Goal: Check status: Check status

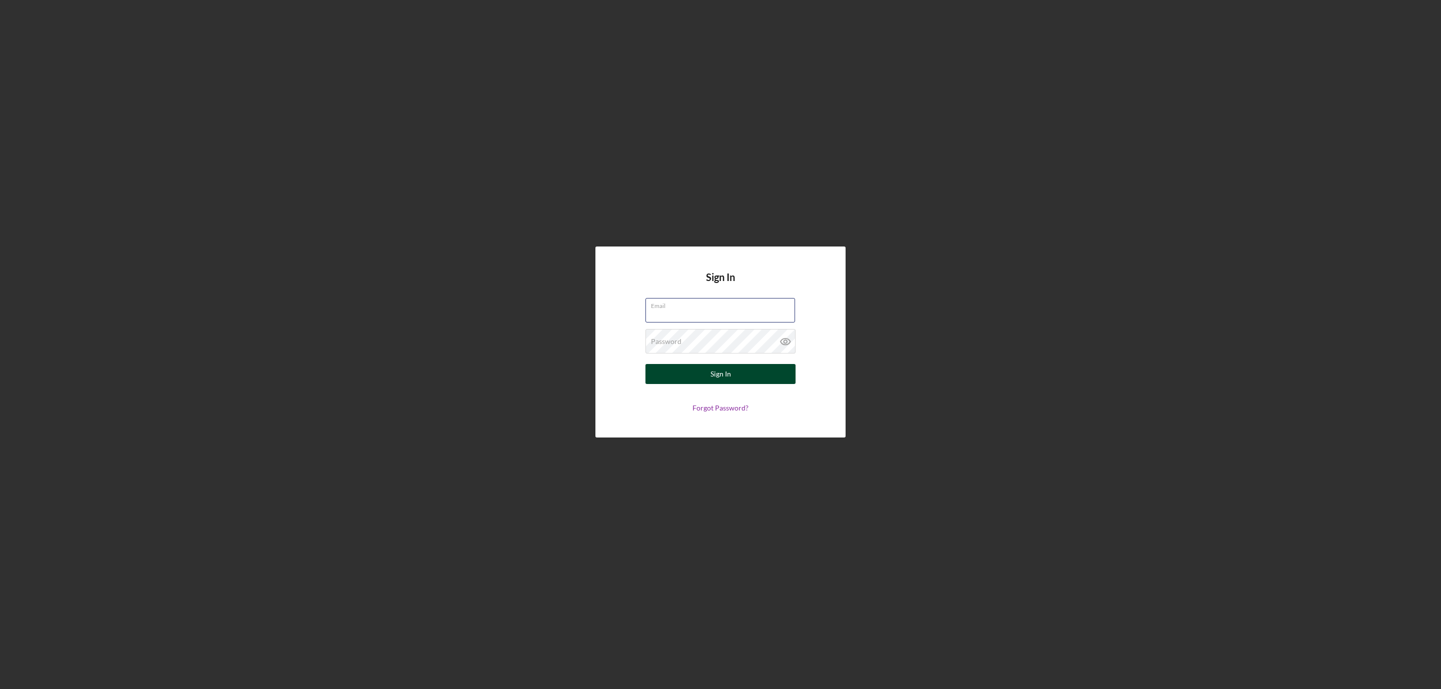
type input "[EMAIL_ADDRESS][DOMAIN_NAME]"
click at [714, 374] on div "Sign In" at bounding box center [720, 374] width 21 height 20
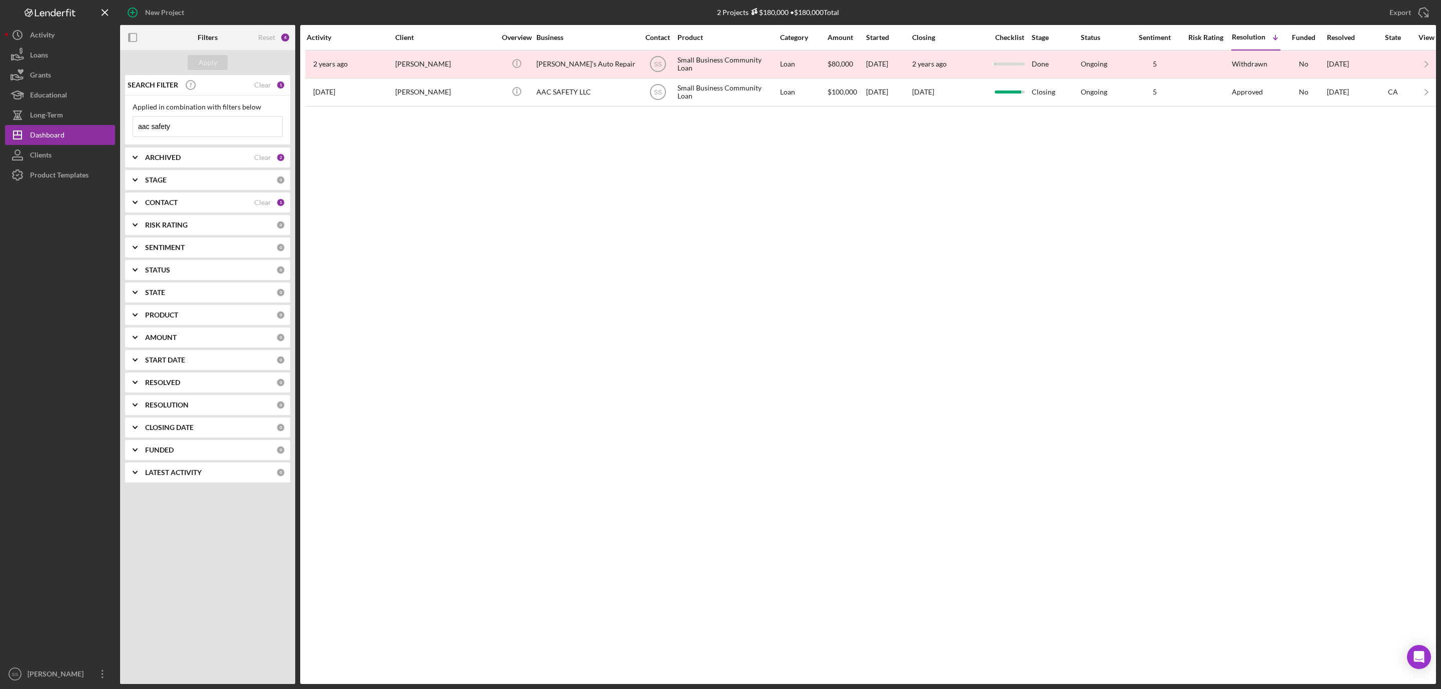
drag, startPoint x: 189, startPoint y: 133, endPoint x: 116, endPoint y: 133, distance: 73.5
click at [116, 133] on div "New Project 2 Projects $180,000 • $180,000 Total aac safety Export Icon/Export …" at bounding box center [720, 342] width 1431 height 684
click at [206, 65] on div "Apply" at bounding box center [208, 62] width 19 height 15
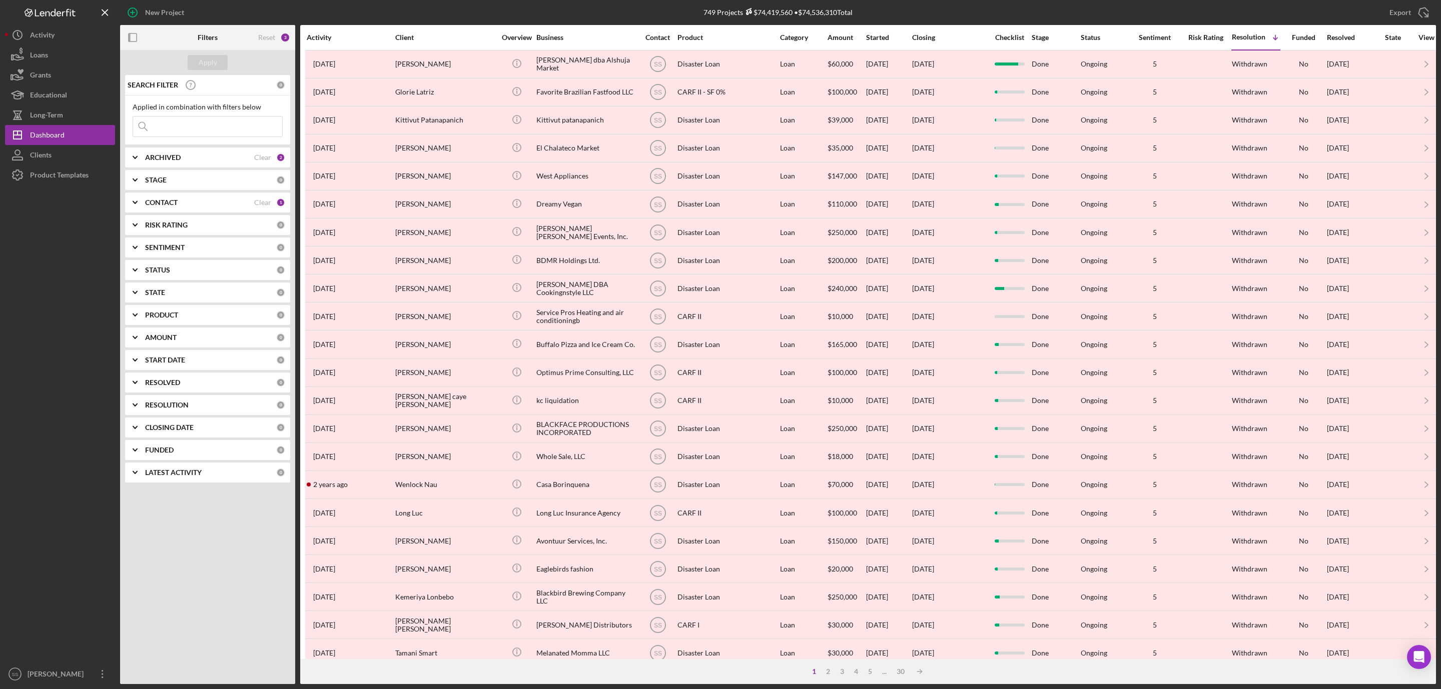
click at [177, 160] on b "ARCHIVED" at bounding box center [163, 158] width 36 height 8
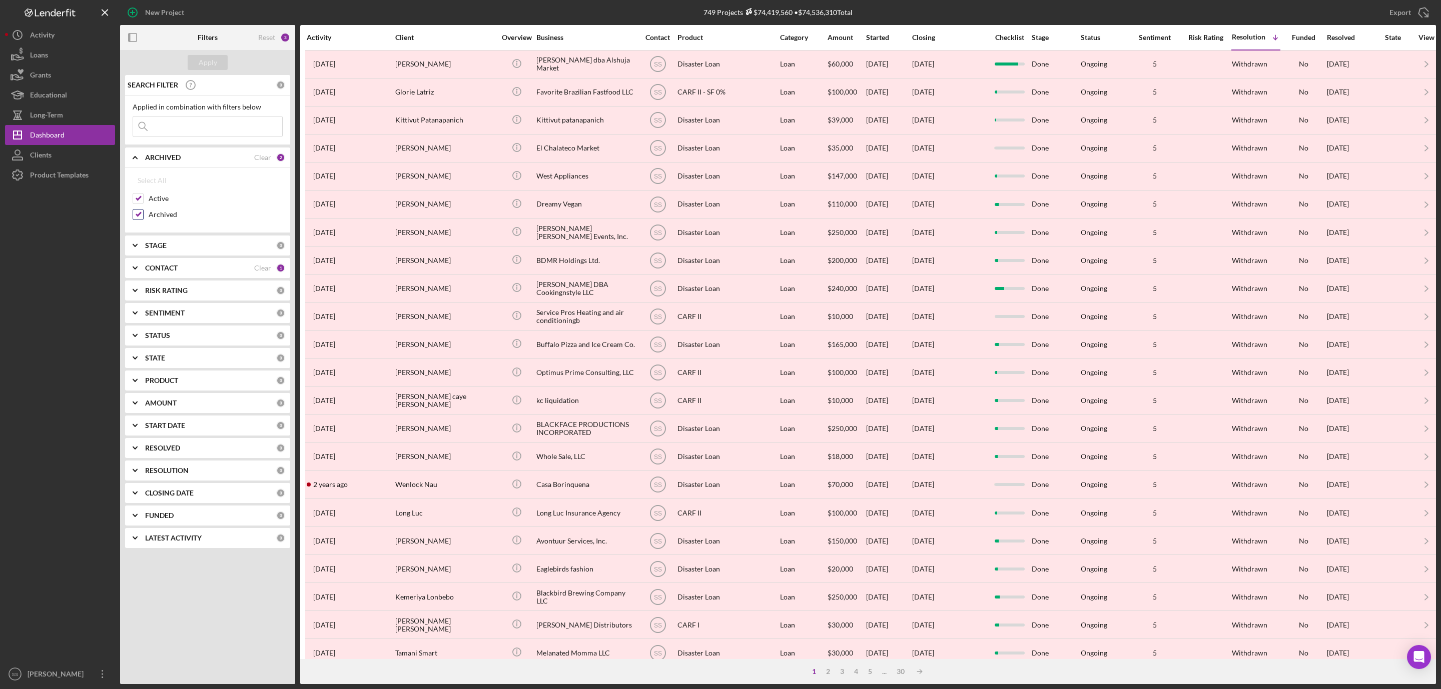
click at [137, 218] on input "Archived" at bounding box center [138, 215] width 10 height 10
checkbox input "false"
click at [211, 63] on div "Apply" at bounding box center [208, 62] width 19 height 15
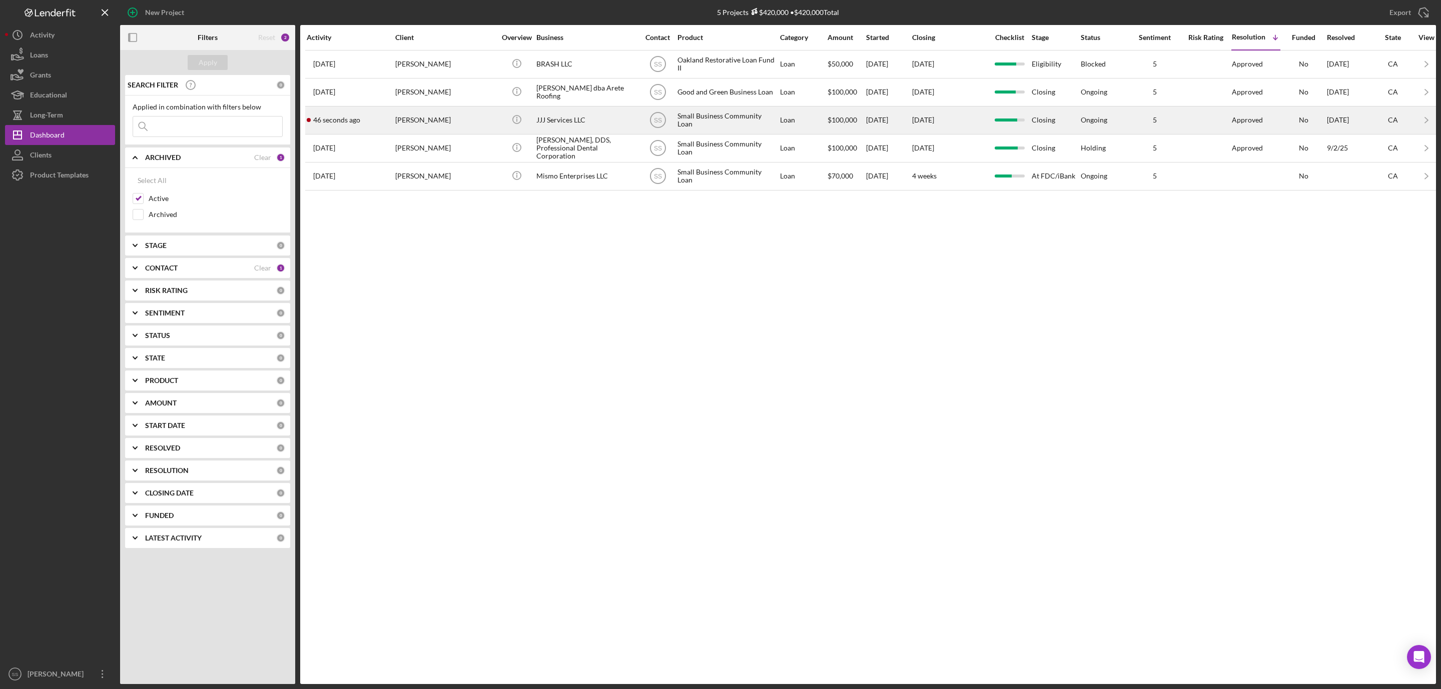
click at [431, 125] on div "[PERSON_NAME]" at bounding box center [445, 120] width 100 height 27
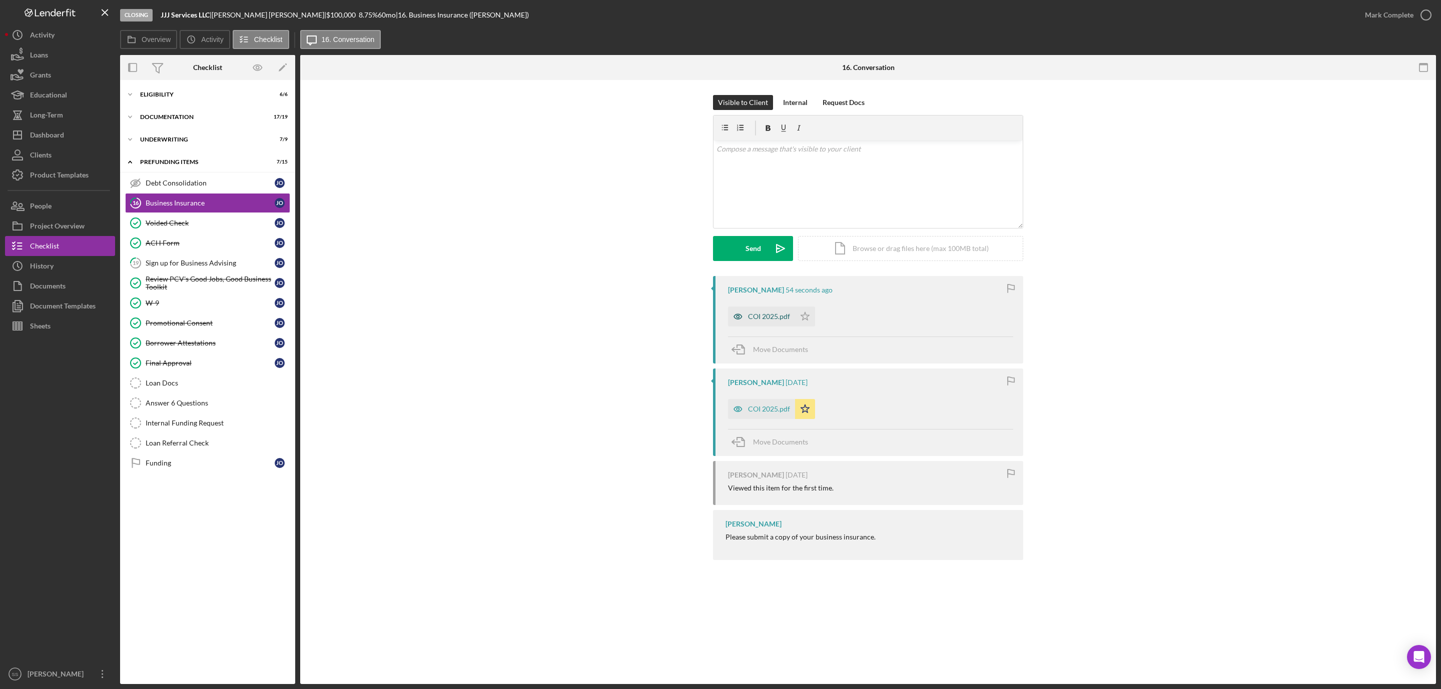
click at [755, 312] on div "COI 2025.pdf" at bounding box center [761, 317] width 67 height 20
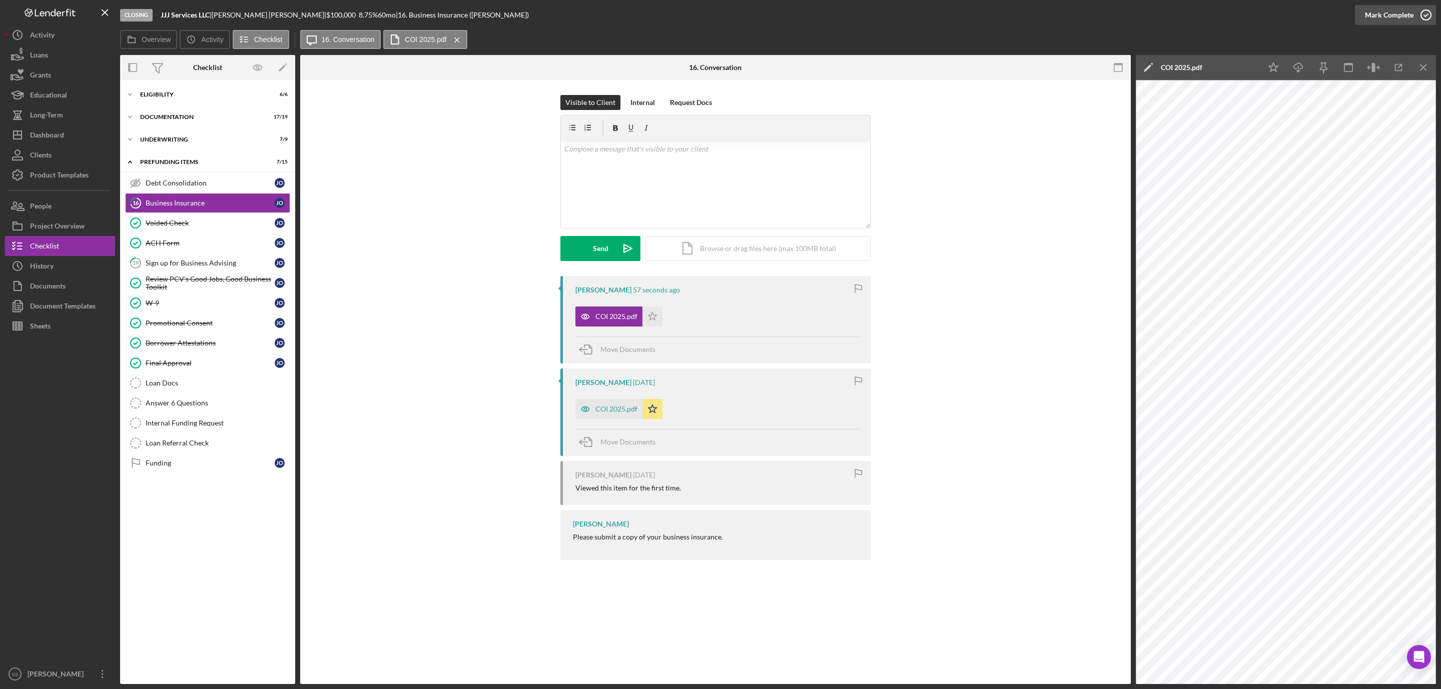
click at [1424, 13] on icon "button" at bounding box center [1425, 15] width 25 height 25
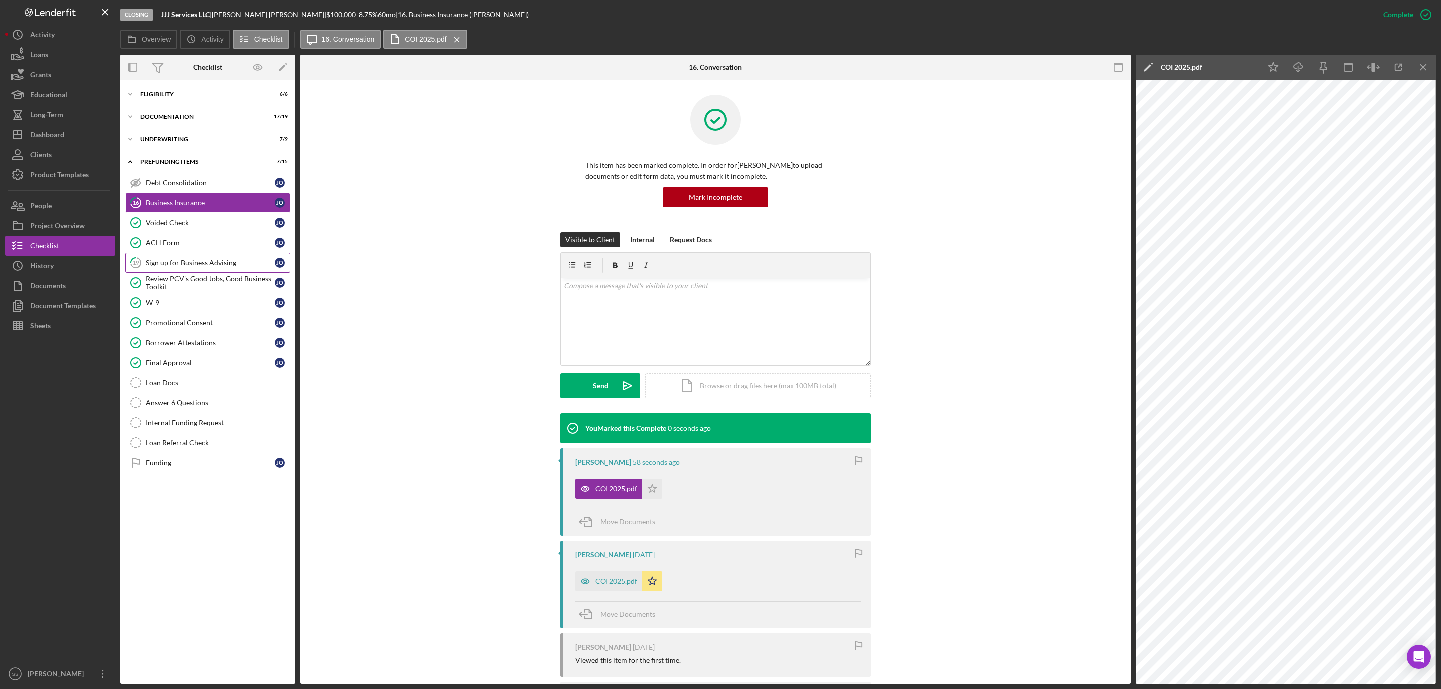
click at [176, 263] on div "Sign up for Business Advising" at bounding box center [210, 263] width 129 height 8
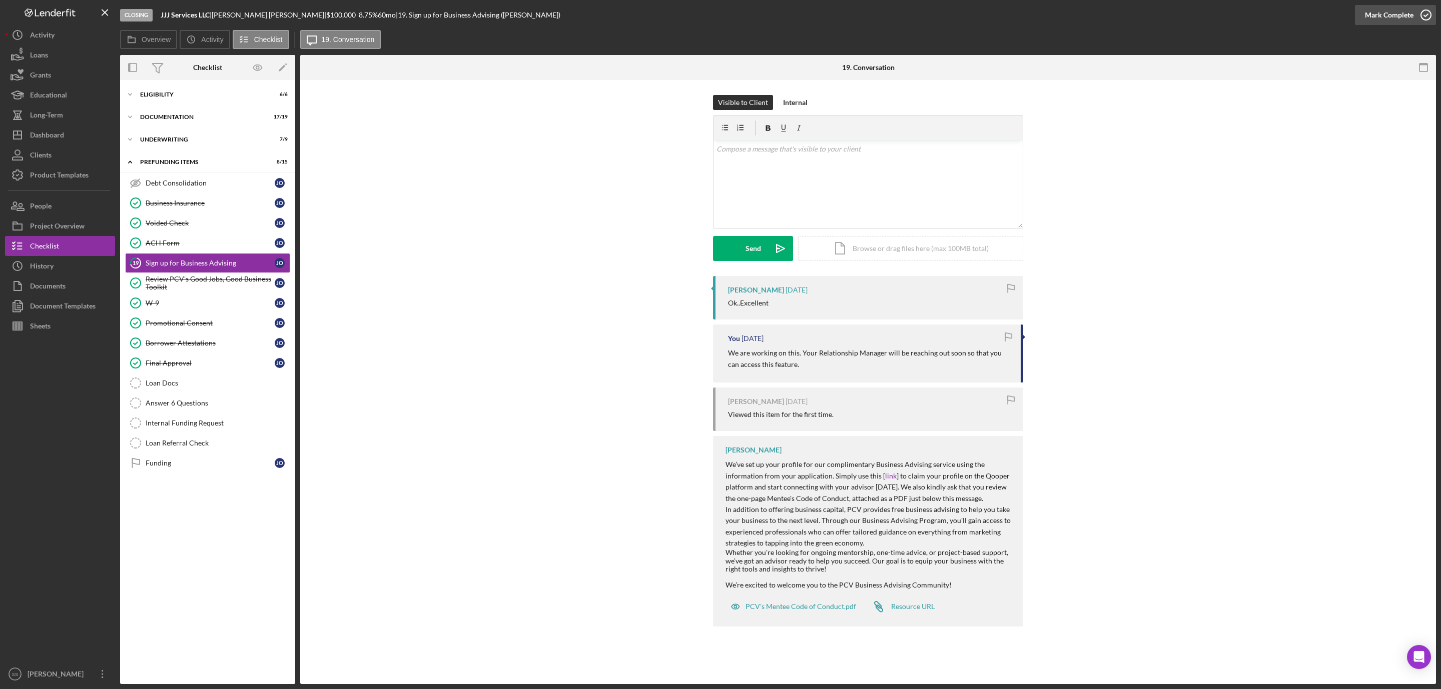
click at [1429, 10] on icon "button" at bounding box center [1425, 15] width 25 height 25
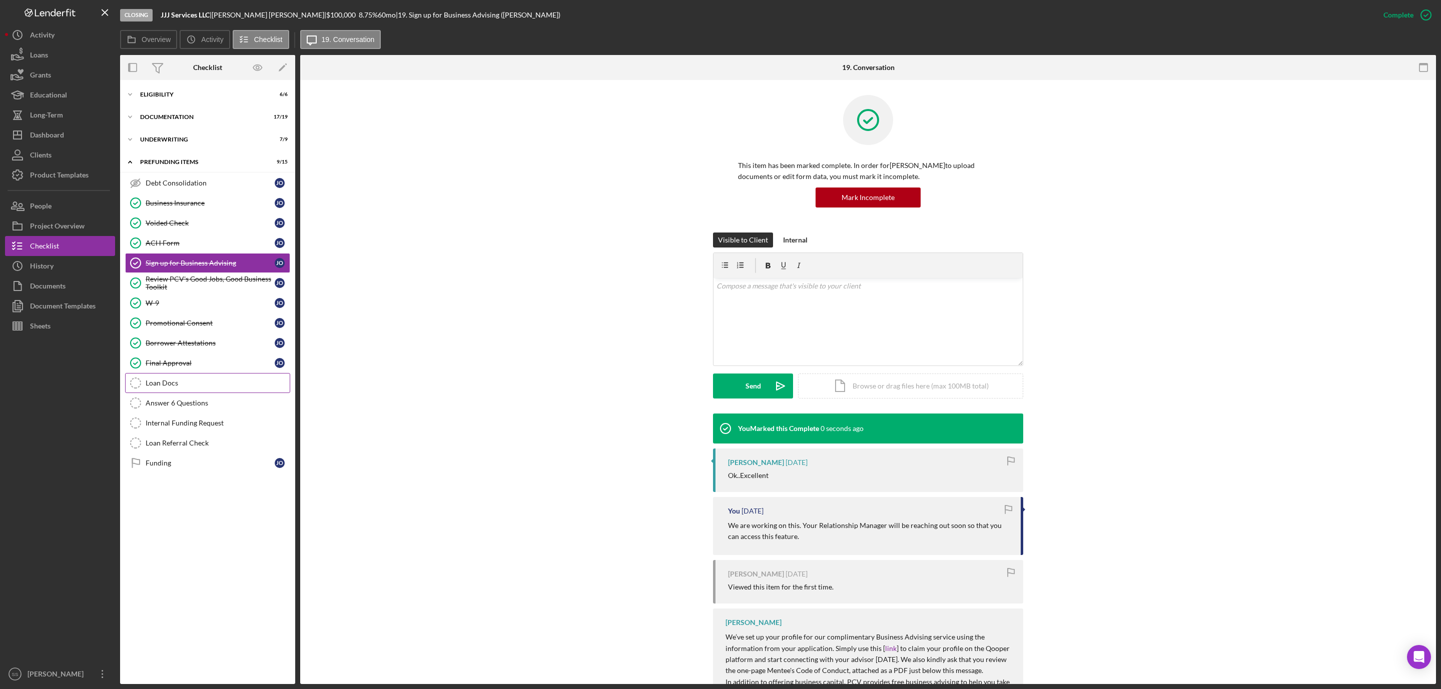
click at [180, 387] on div "Loan Docs" at bounding box center [218, 383] width 144 height 8
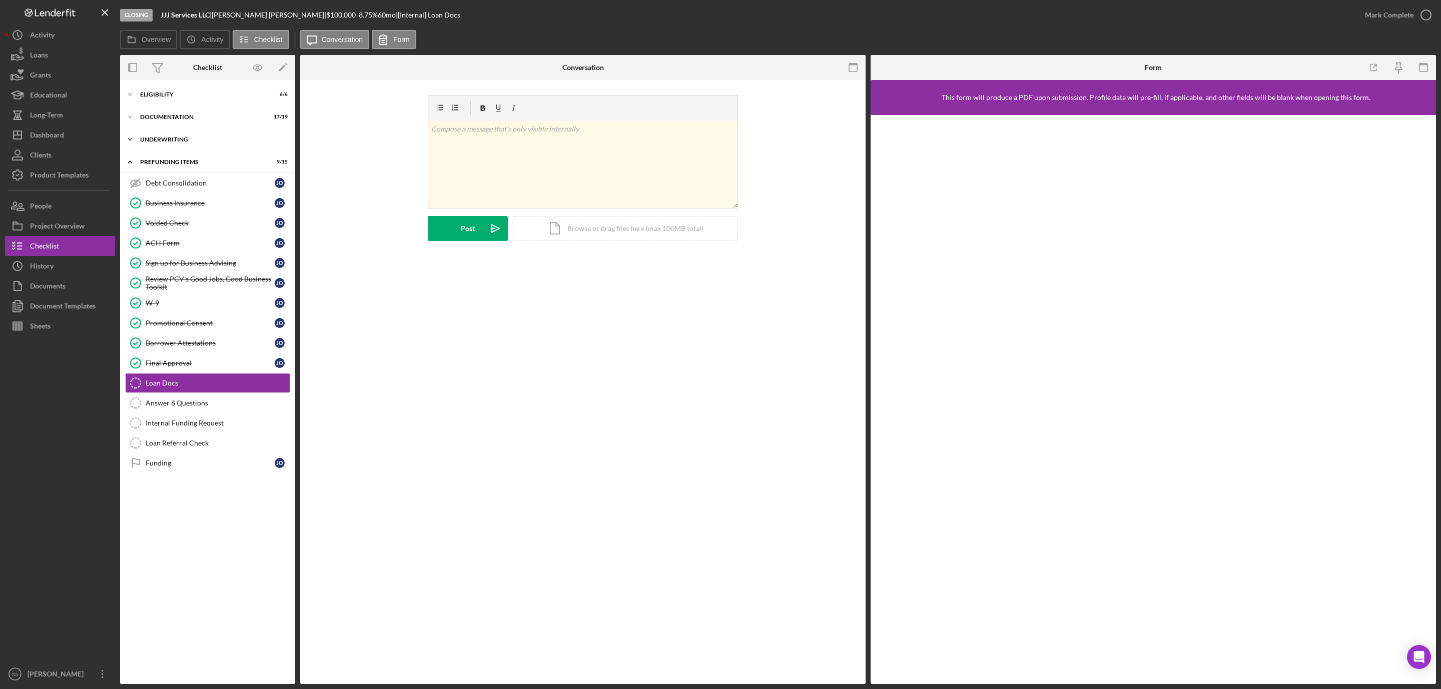
click at [179, 138] on div "Underwriting" at bounding box center [211, 140] width 143 height 6
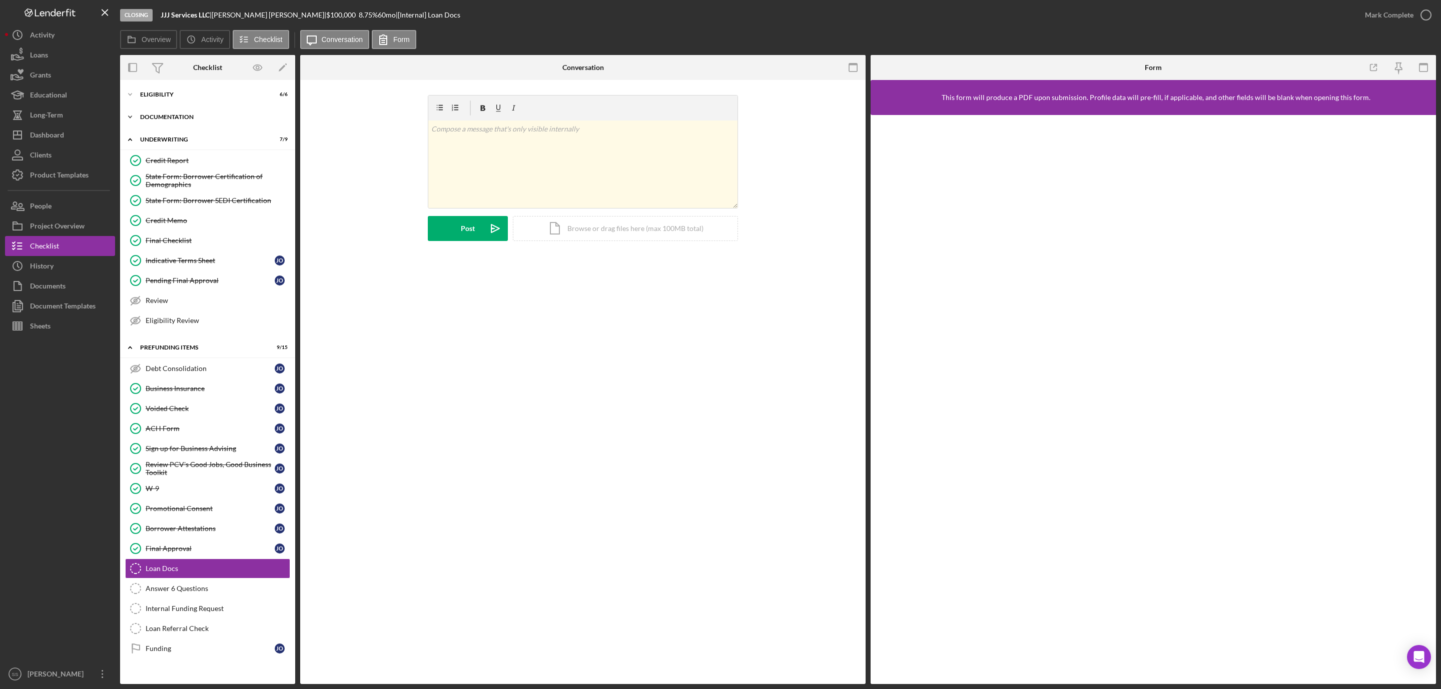
click at [177, 117] on div "Documentation" at bounding box center [211, 117] width 143 height 6
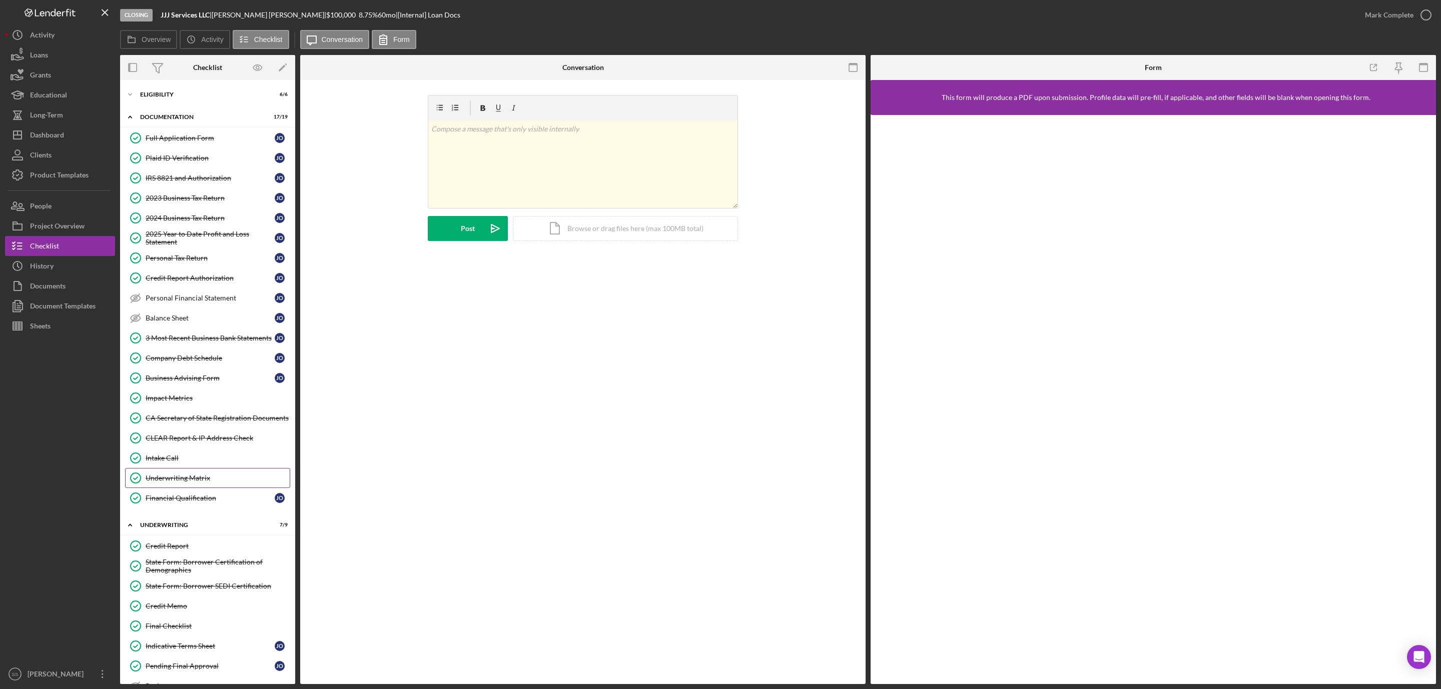
drag, startPoint x: 173, startPoint y: 476, endPoint x: 173, endPoint y: 482, distance: 5.5
click at [173, 482] on div "Full Application Form Full Application Form J O Plaid ID Verification Plaid ID …" at bounding box center [207, 320] width 175 height 385
click at [172, 482] on link "Underwriting Matrix Underwriting Matrix" at bounding box center [207, 478] width 165 height 20
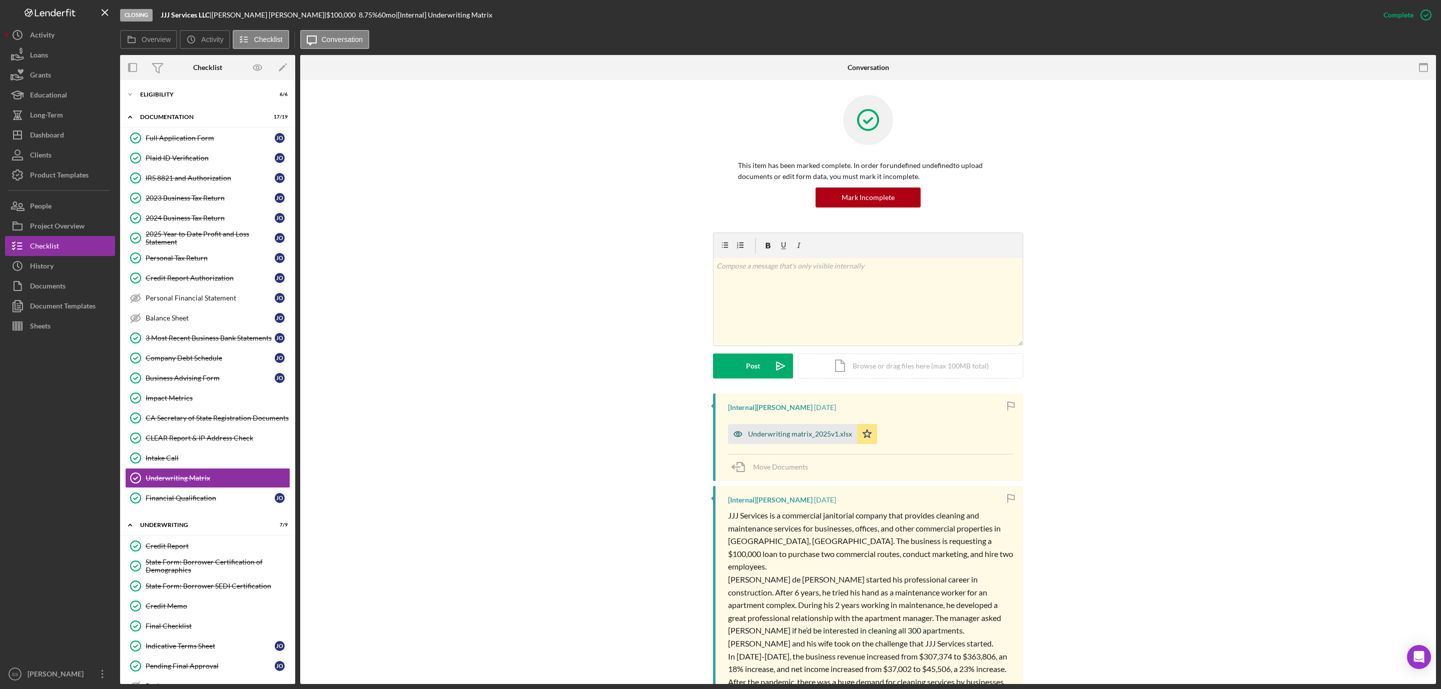
click at [797, 428] on div "Underwriting matrix_2025v1.xlsx" at bounding box center [792, 434] width 129 height 20
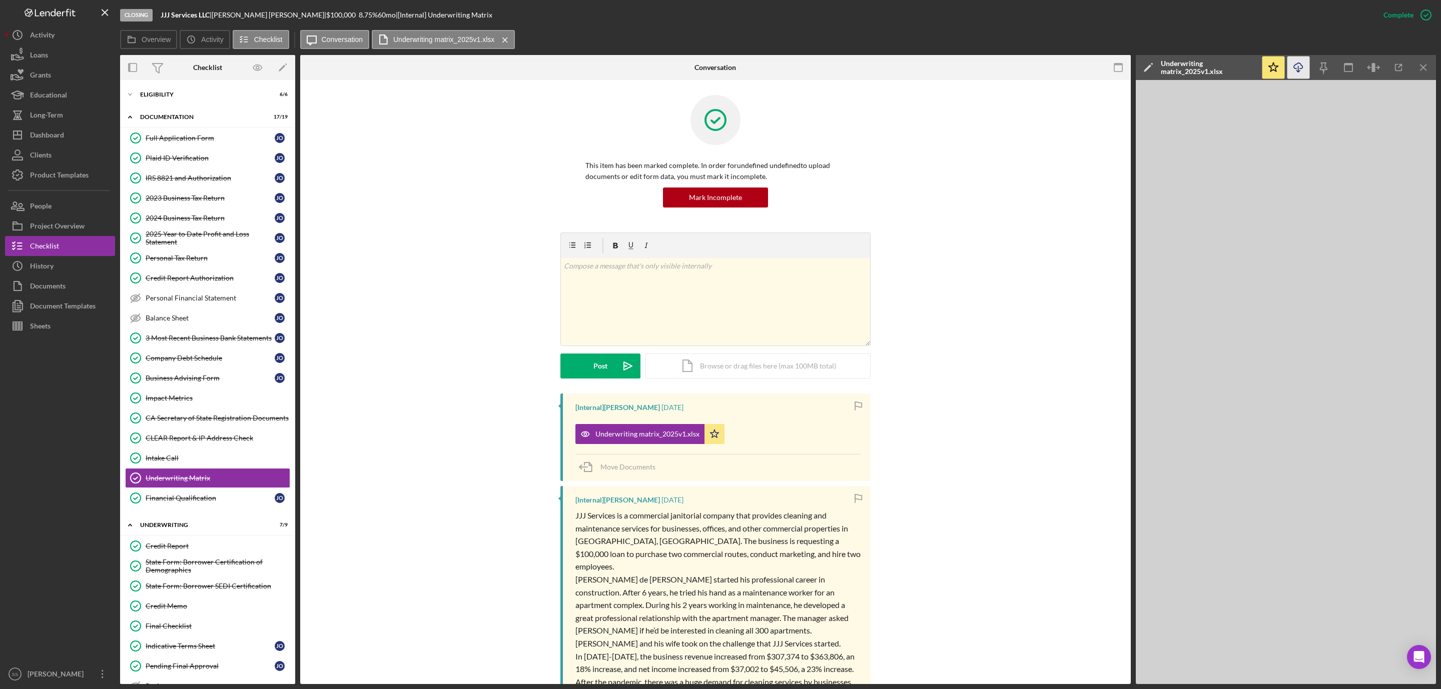
click at [1298, 71] on line "button" at bounding box center [1298, 69] width 0 height 6
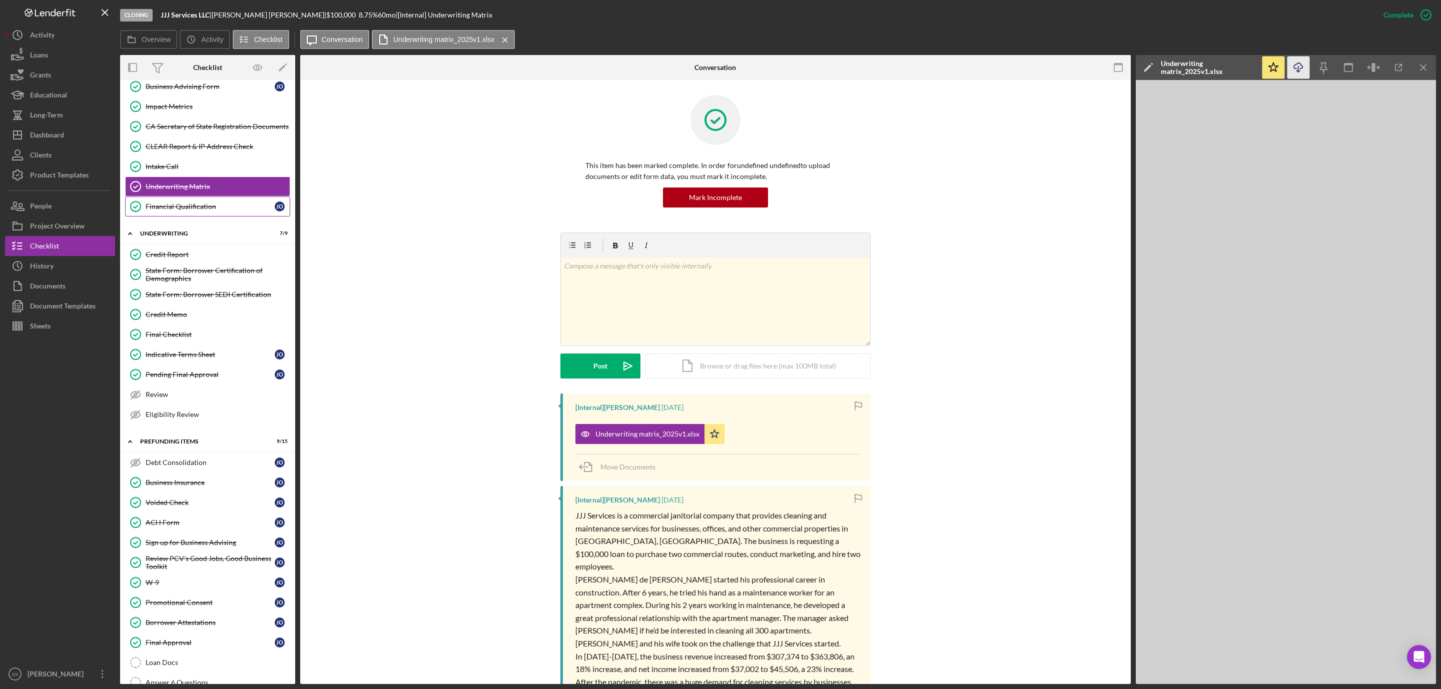
scroll to position [392, 0]
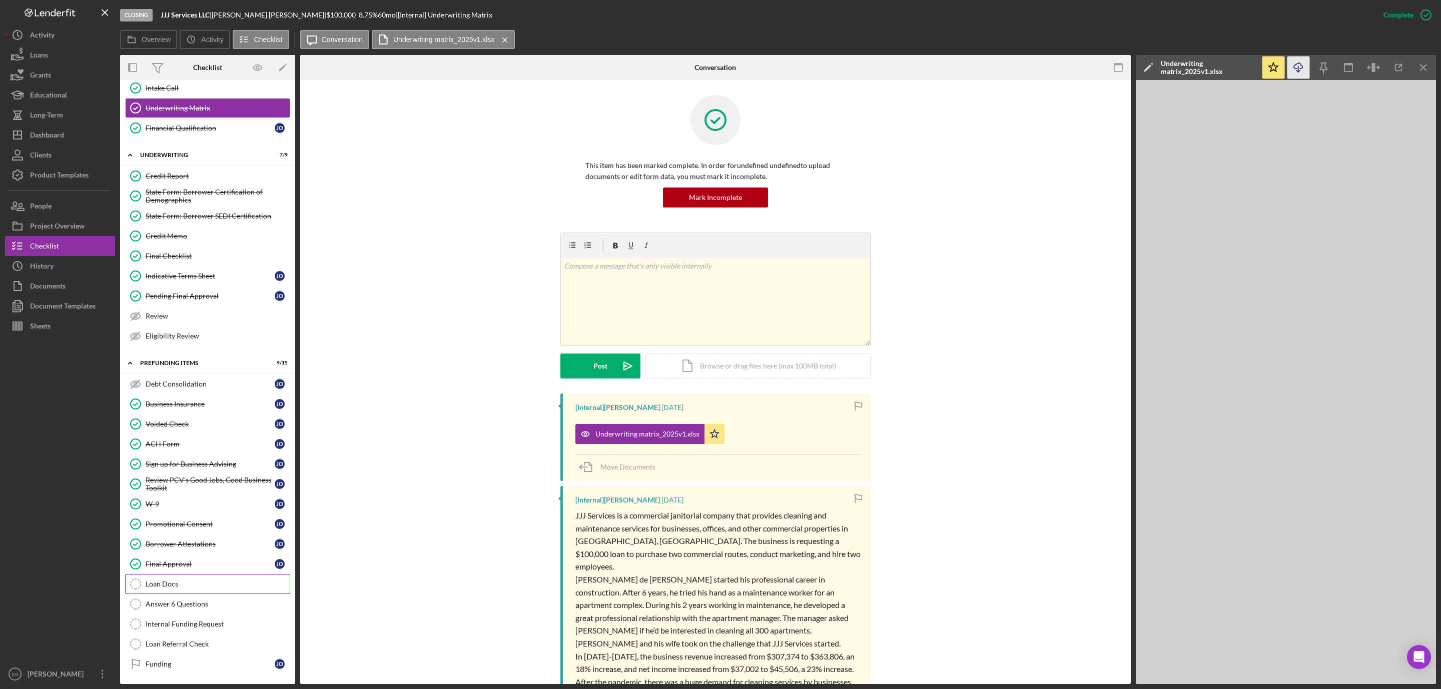
click at [167, 584] on div "Loan Docs" at bounding box center [218, 584] width 144 height 8
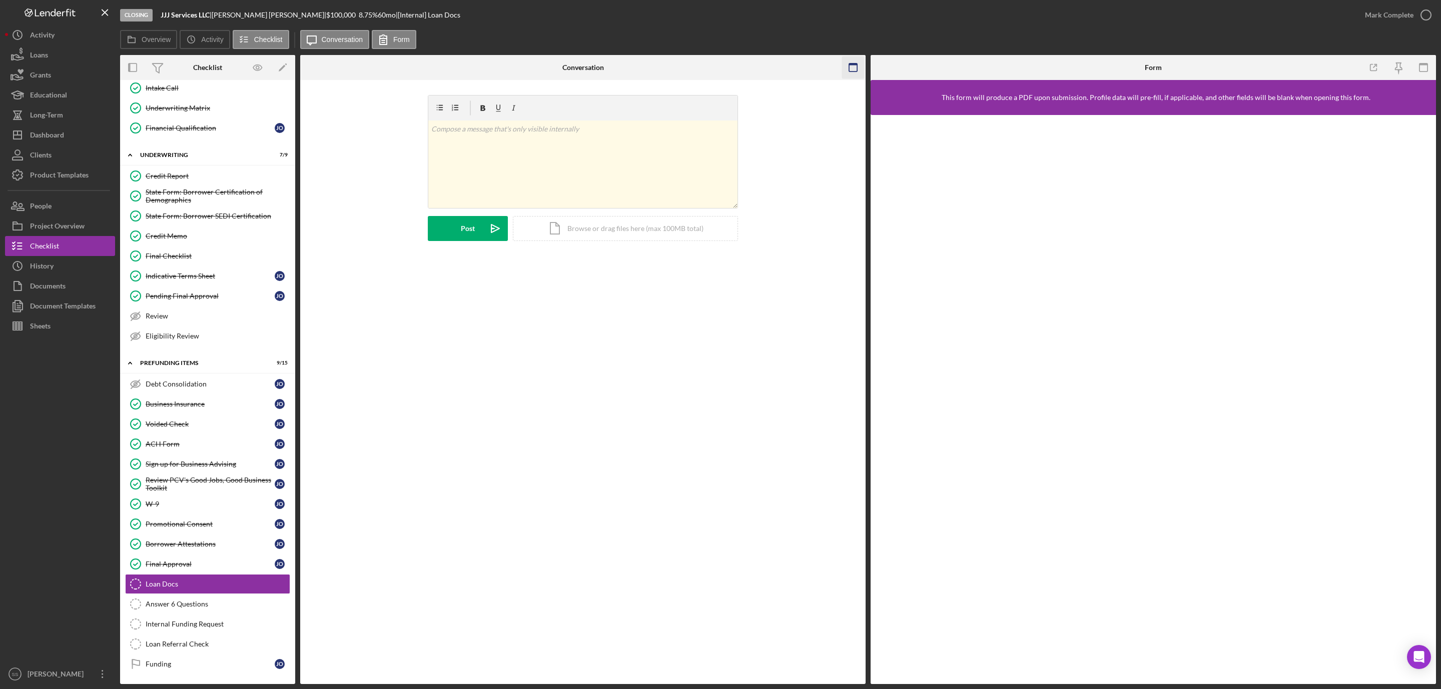
click at [849, 71] on rect "button" at bounding box center [853, 68] width 8 height 8
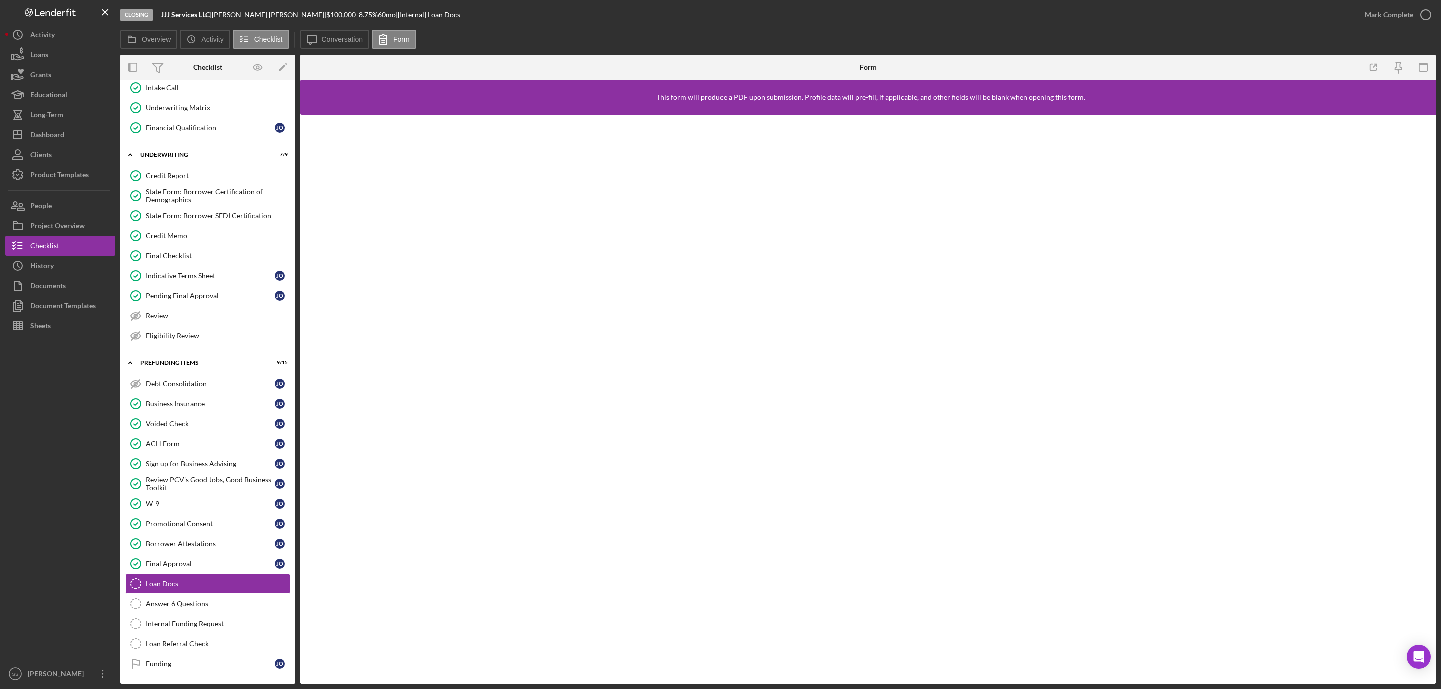
click at [179, 14] on b "JJJ Services LLC" at bounding box center [185, 15] width 49 height 9
copy div "JJJ Services LLC |"
click at [70, 136] on button "Icon/Dashboard Dashboard" at bounding box center [60, 135] width 110 height 20
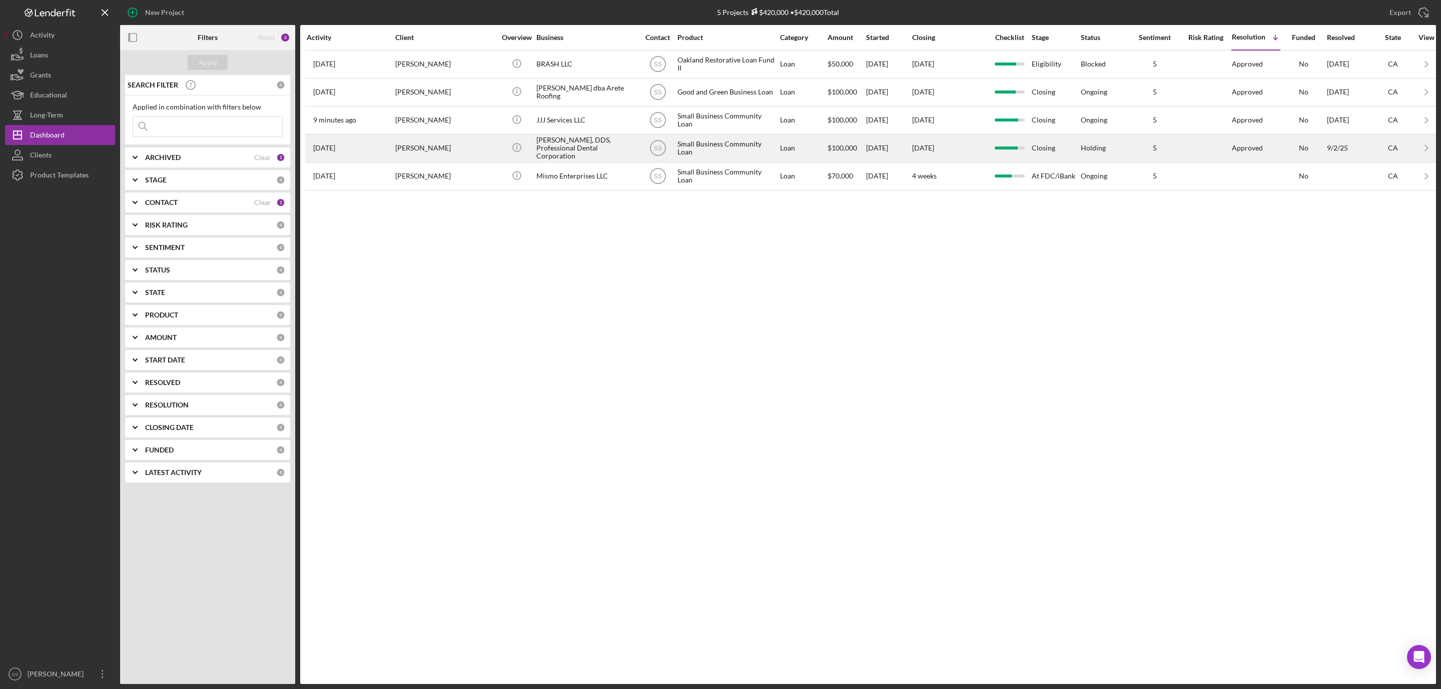
click at [439, 159] on div "[PERSON_NAME]" at bounding box center [445, 148] width 100 height 27
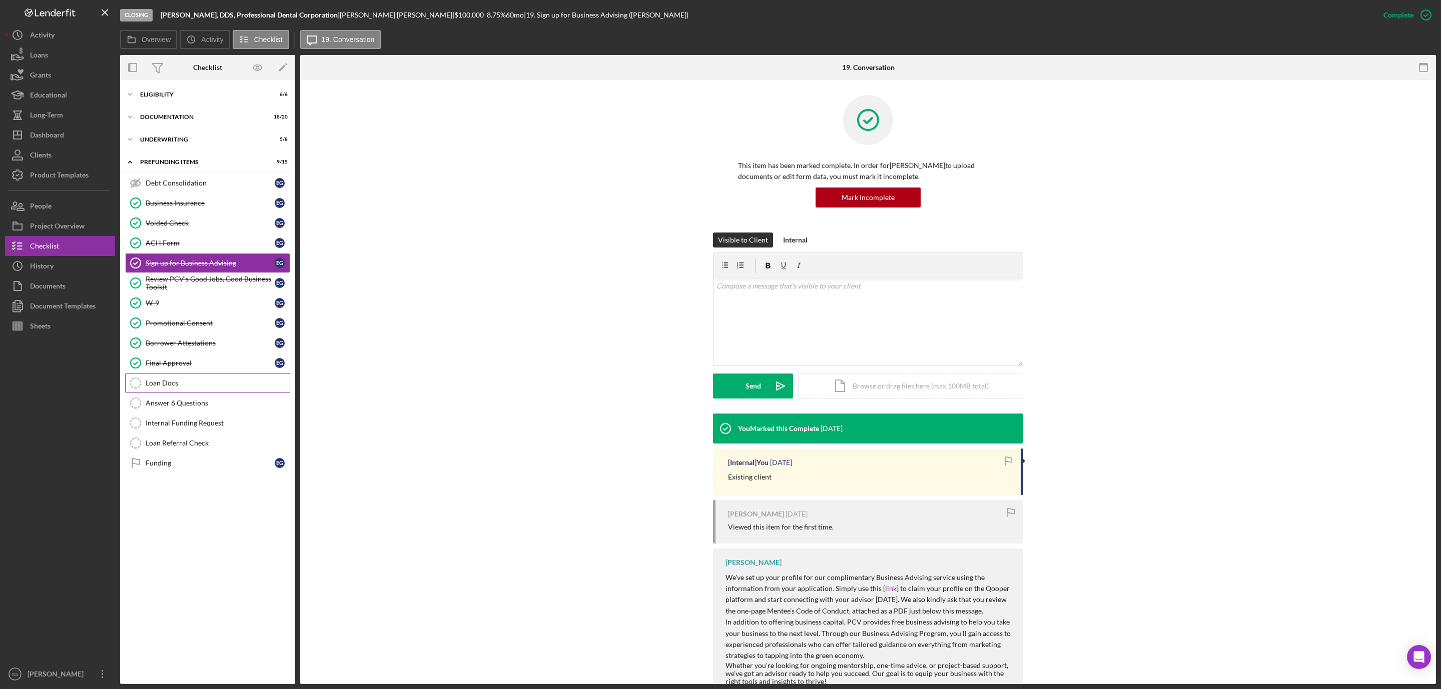
click at [191, 387] on div "Loan Docs" at bounding box center [218, 383] width 144 height 8
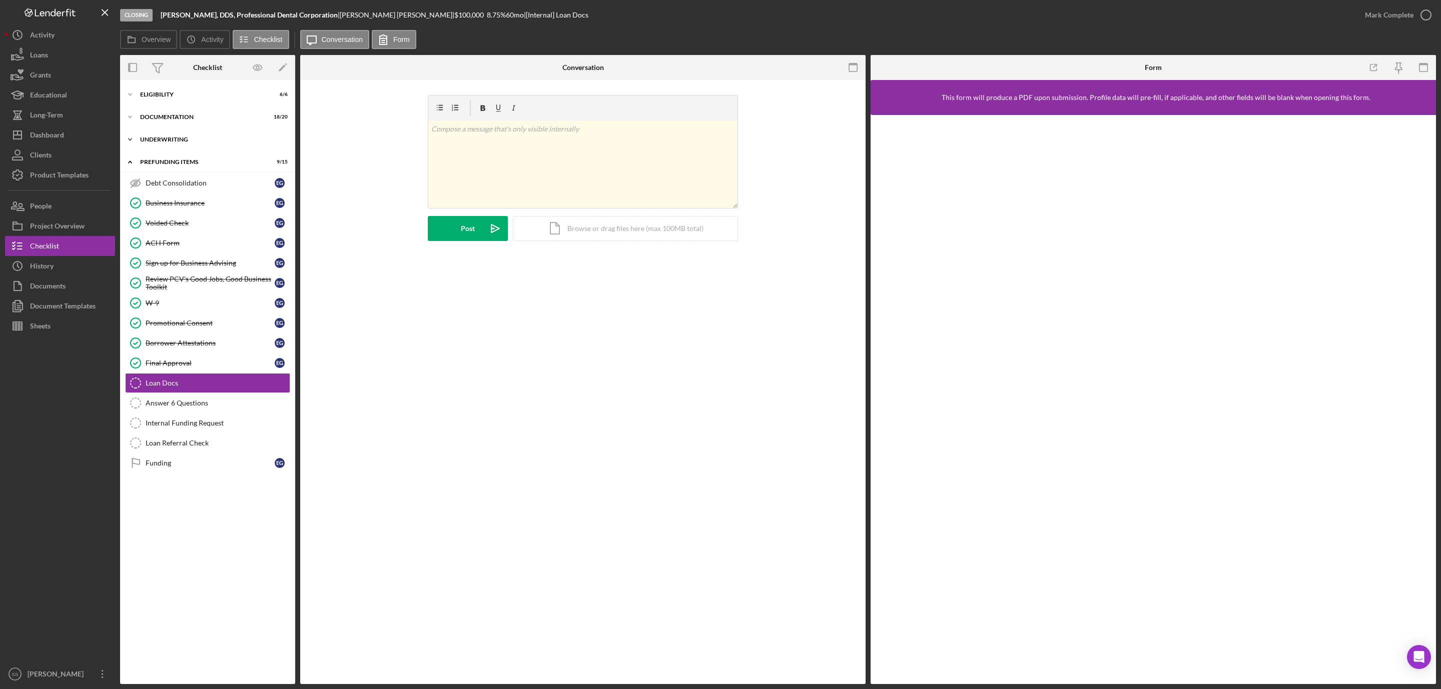
click at [182, 134] on div "Icon/Expander Underwriting 5 / 8" at bounding box center [207, 140] width 175 height 20
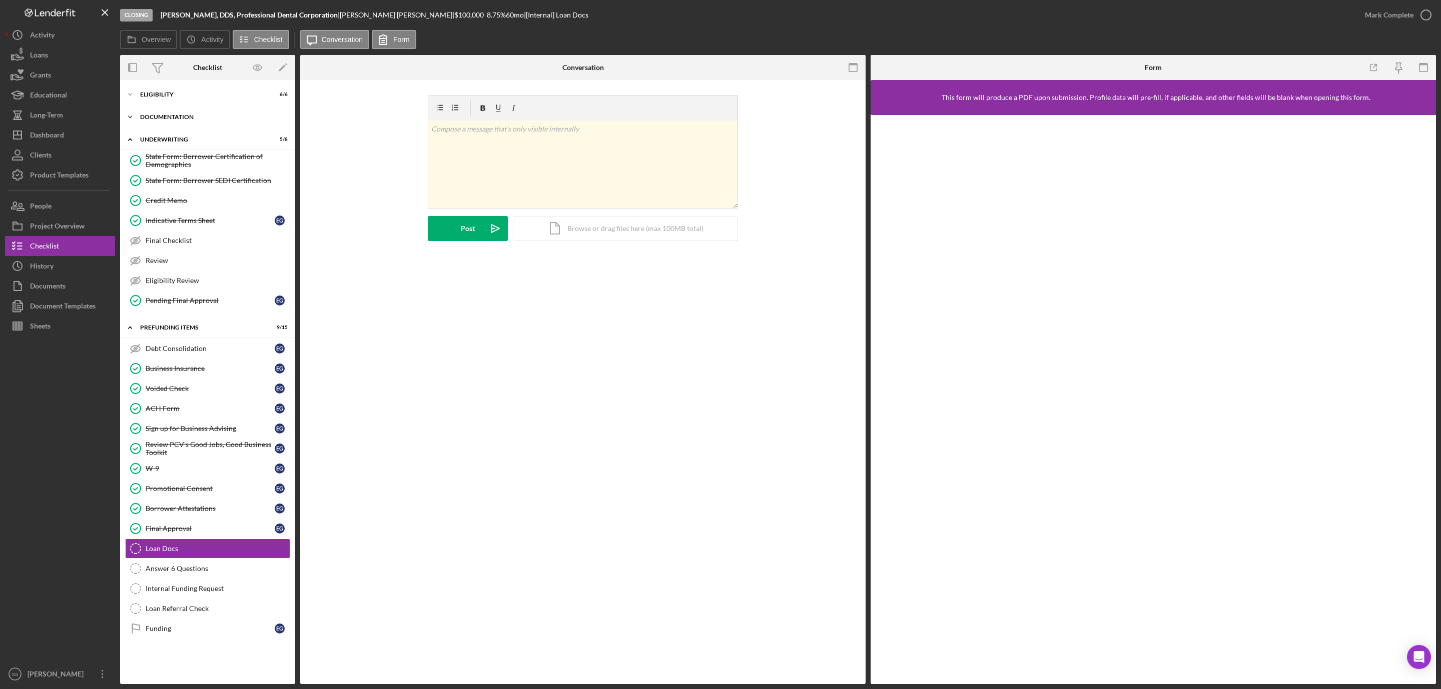
click at [191, 120] on div "Icon/Expander Documentation 18 / 20" at bounding box center [207, 117] width 175 height 20
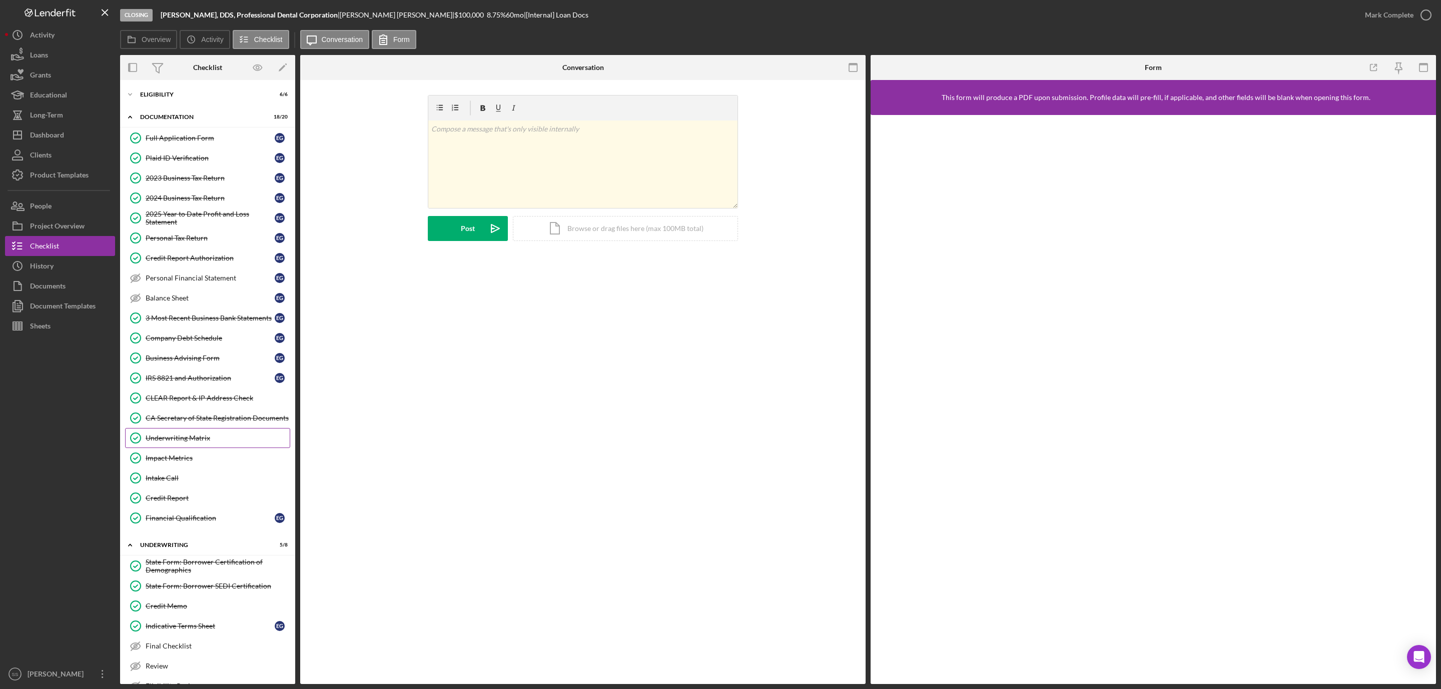
click at [185, 442] on div "Underwriting Matrix" at bounding box center [218, 438] width 144 height 8
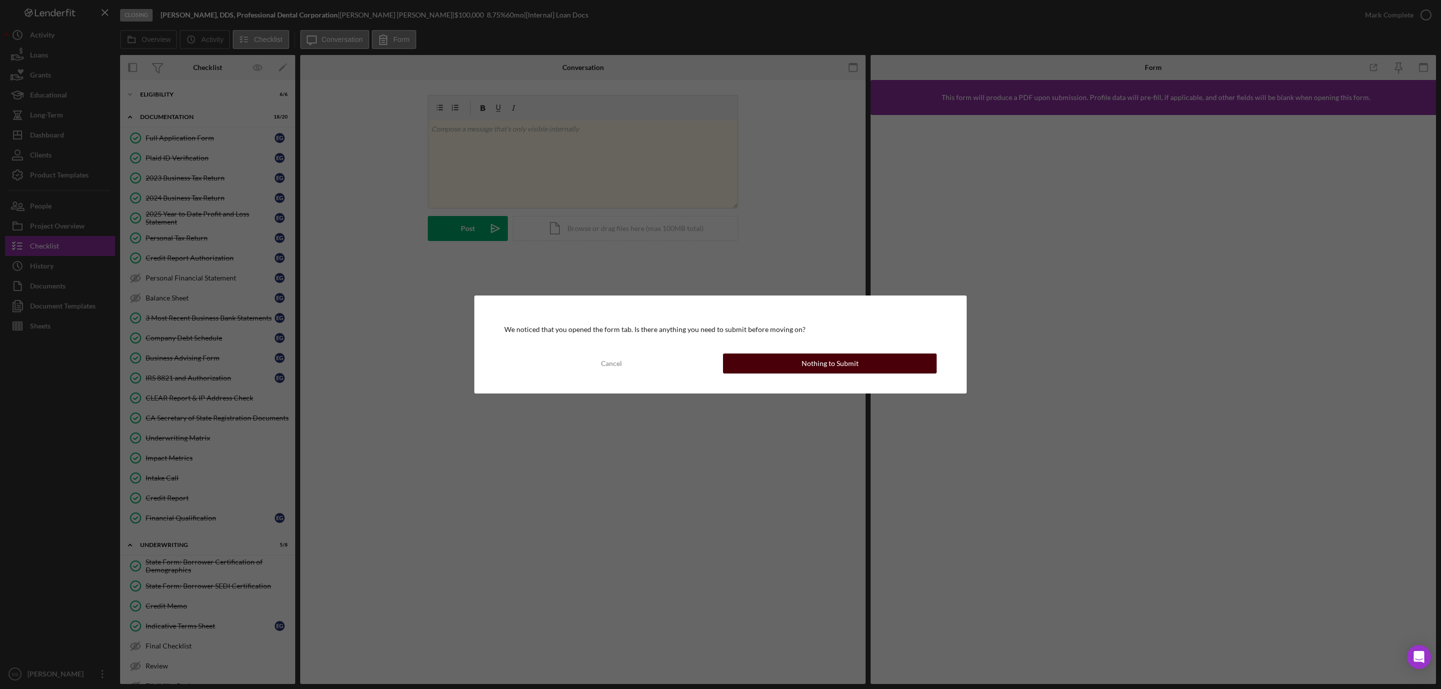
click at [776, 371] on button "Nothing to Submit" at bounding box center [830, 364] width 214 height 20
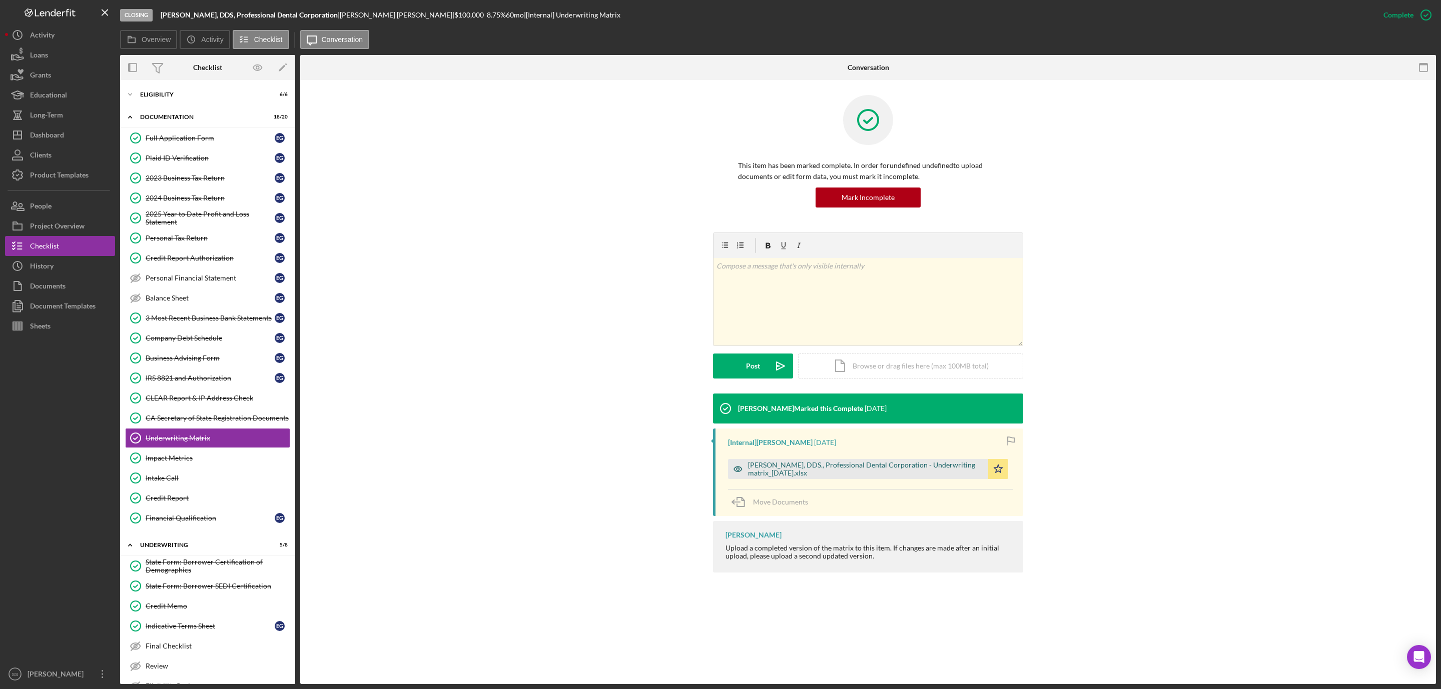
click at [791, 470] on div "[PERSON_NAME], DDS., Professional Dental Corporation - Underwriting matrix_[DAT…" at bounding box center [865, 469] width 235 height 16
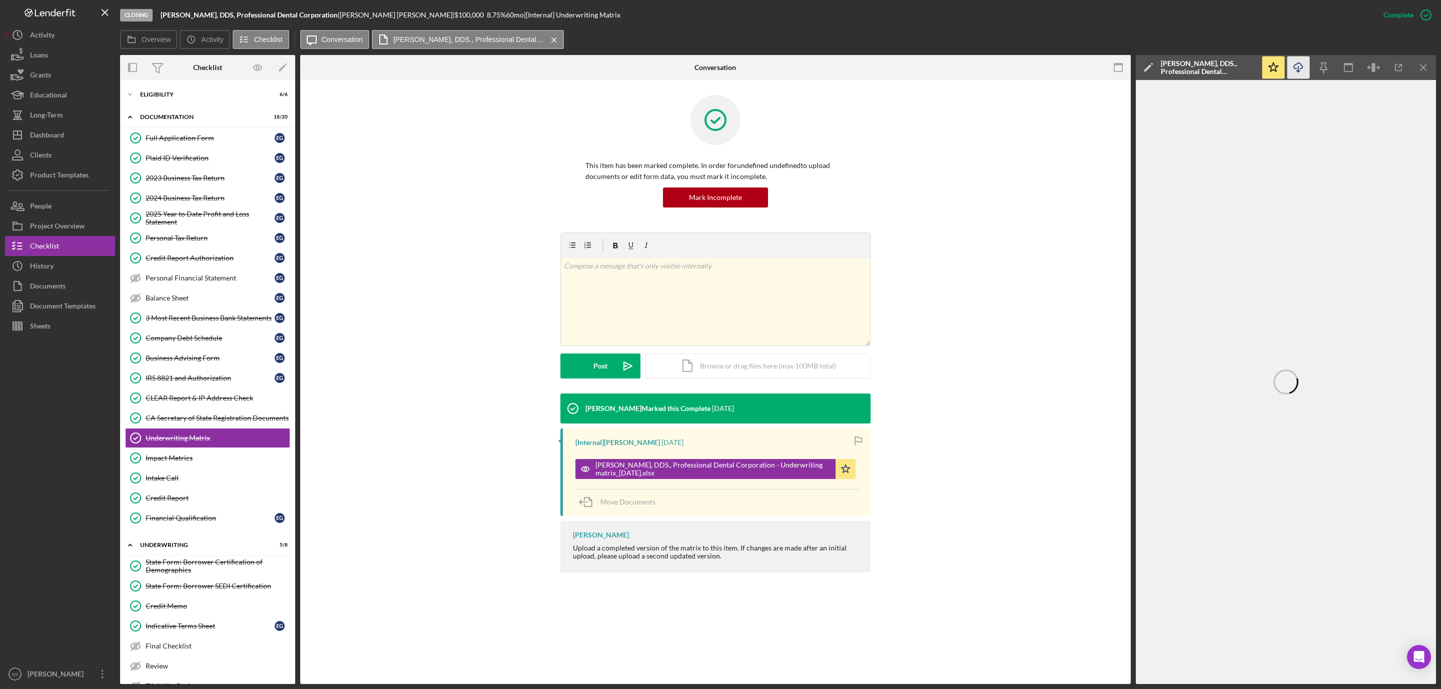
click at [1297, 64] on icon "button" at bounding box center [1298, 66] width 9 height 6
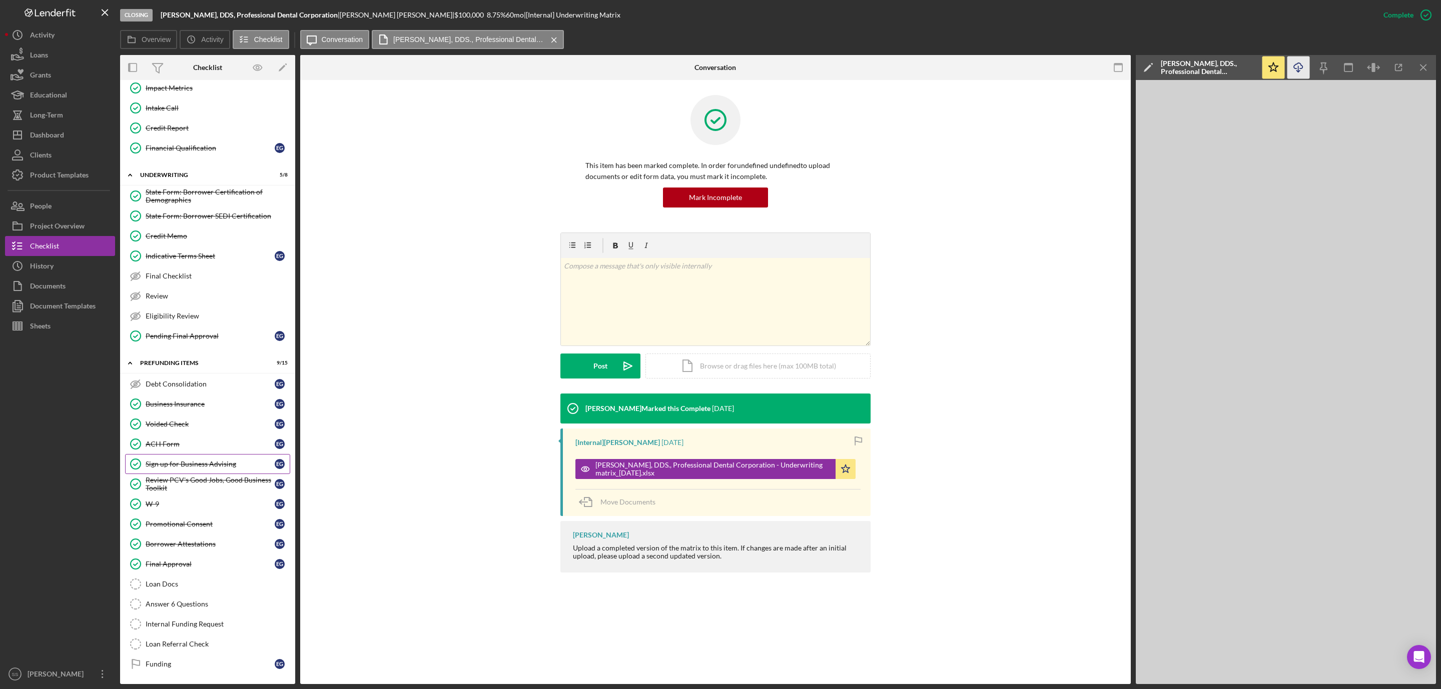
scroll to position [392, 0]
click at [168, 584] on div "Loan Docs" at bounding box center [218, 584] width 144 height 8
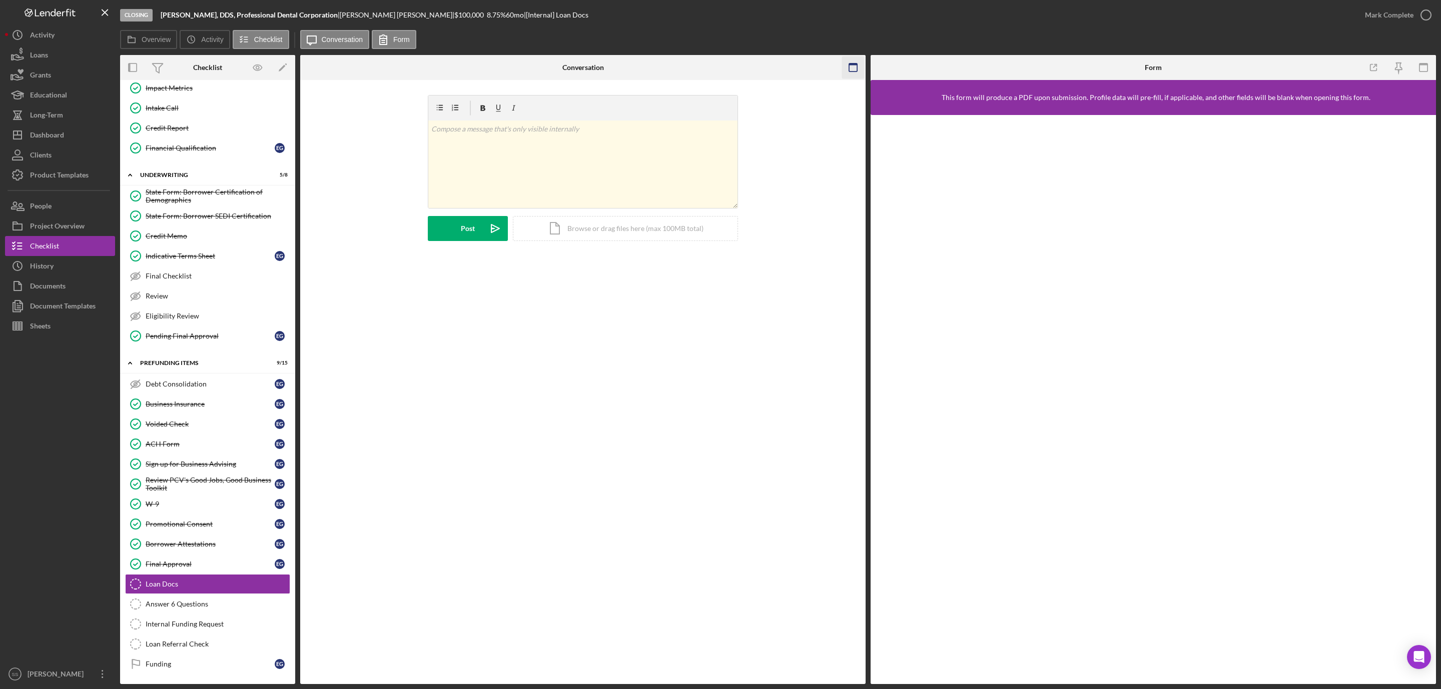
click at [851, 65] on icon "button" at bounding box center [853, 68] width 23 height 23
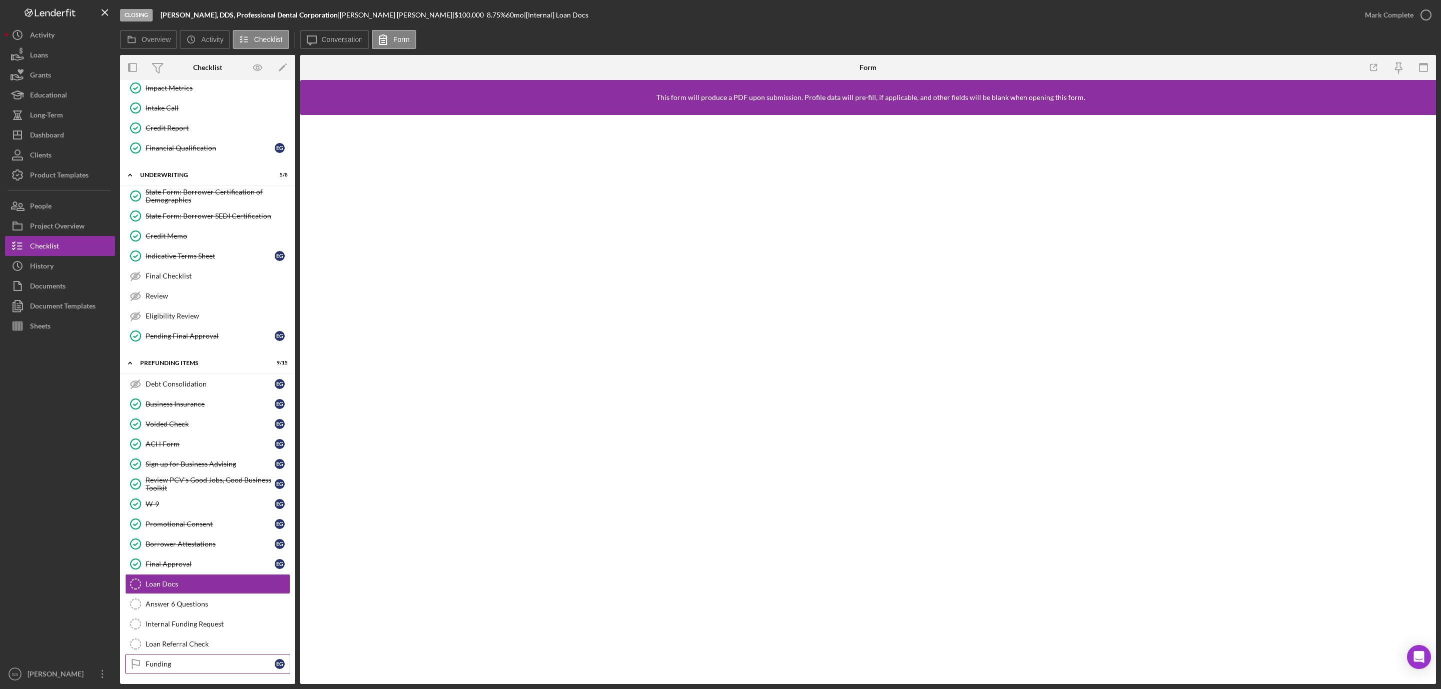
click at [162, 666] on div "Funding" at bounding box center [210, 664] width 129 height 8
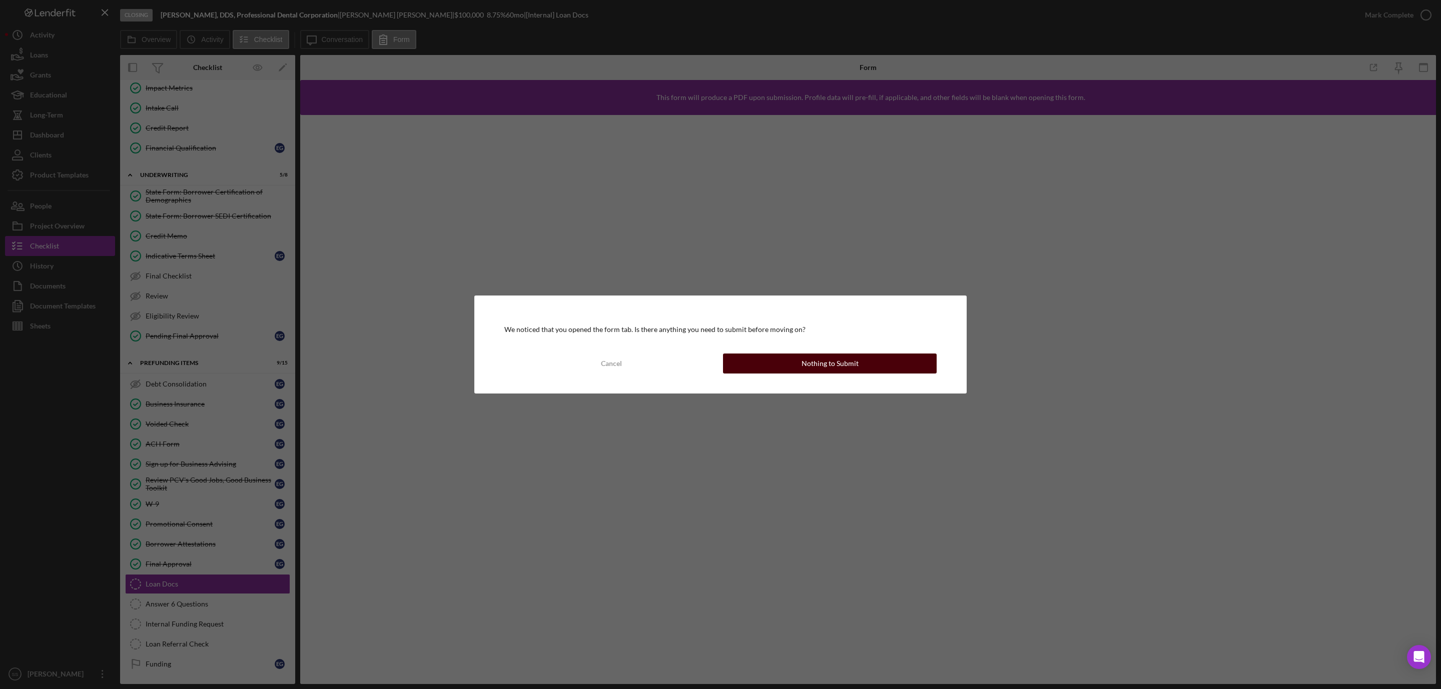
click at [825, 370] on div "Nothing to Submit" at bounding box center [829, 364] width 57 height 20
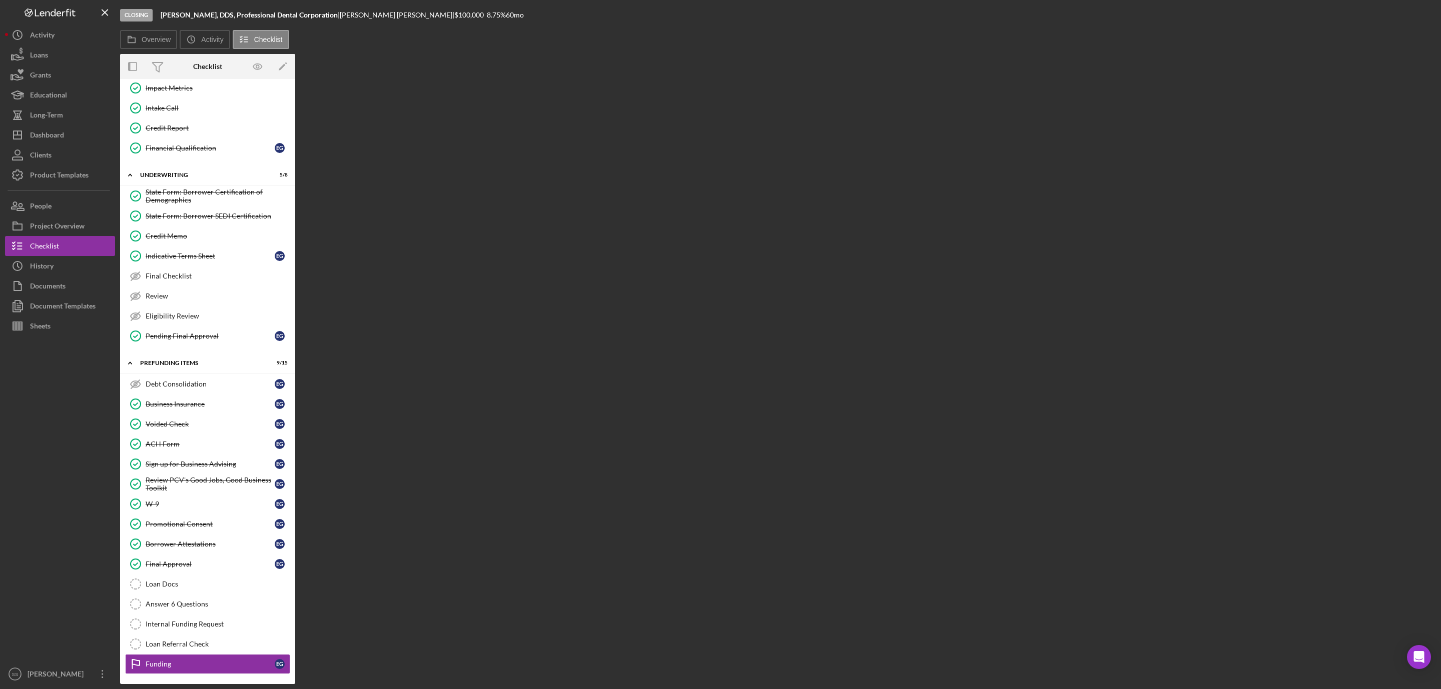
scroll to position [392, 0]
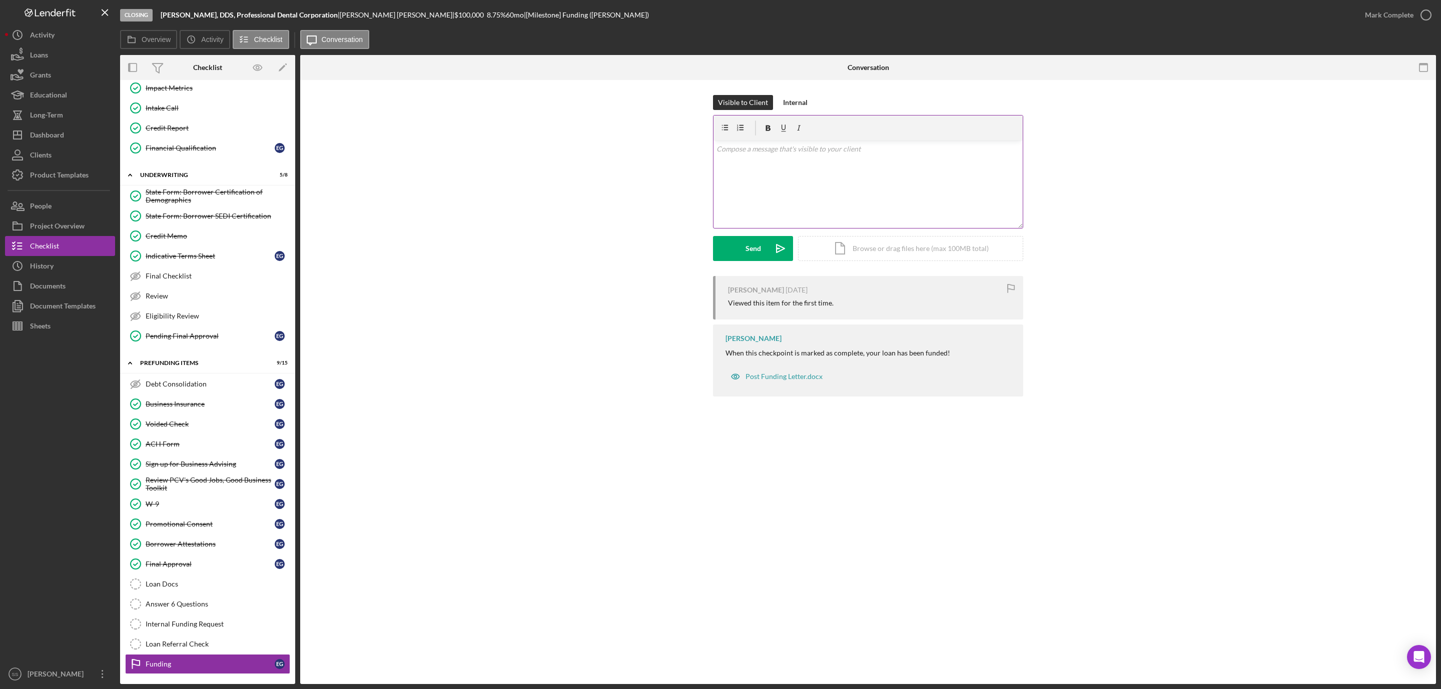
click at [759, 174] on div "v Color teal Color pink Remove color Add row above Add row below Add column bef…" at bounding box center [867, 185] width 309 height 88
click at [57, 132] on div "Dashboard" at bounding box center [47, 136] width 34 height 23
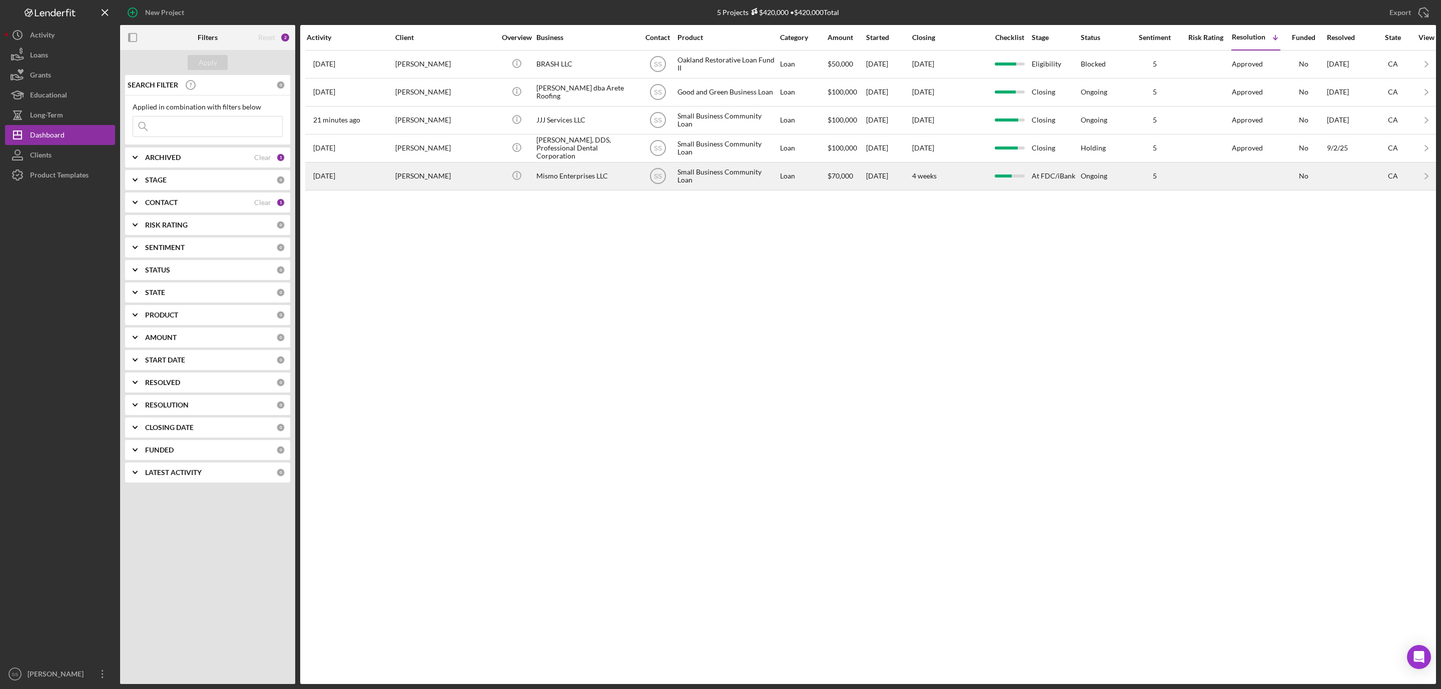
click at [446, 182] on div "[PERSON_NAME]" at bounding box center [445, 176] width 100 height 27
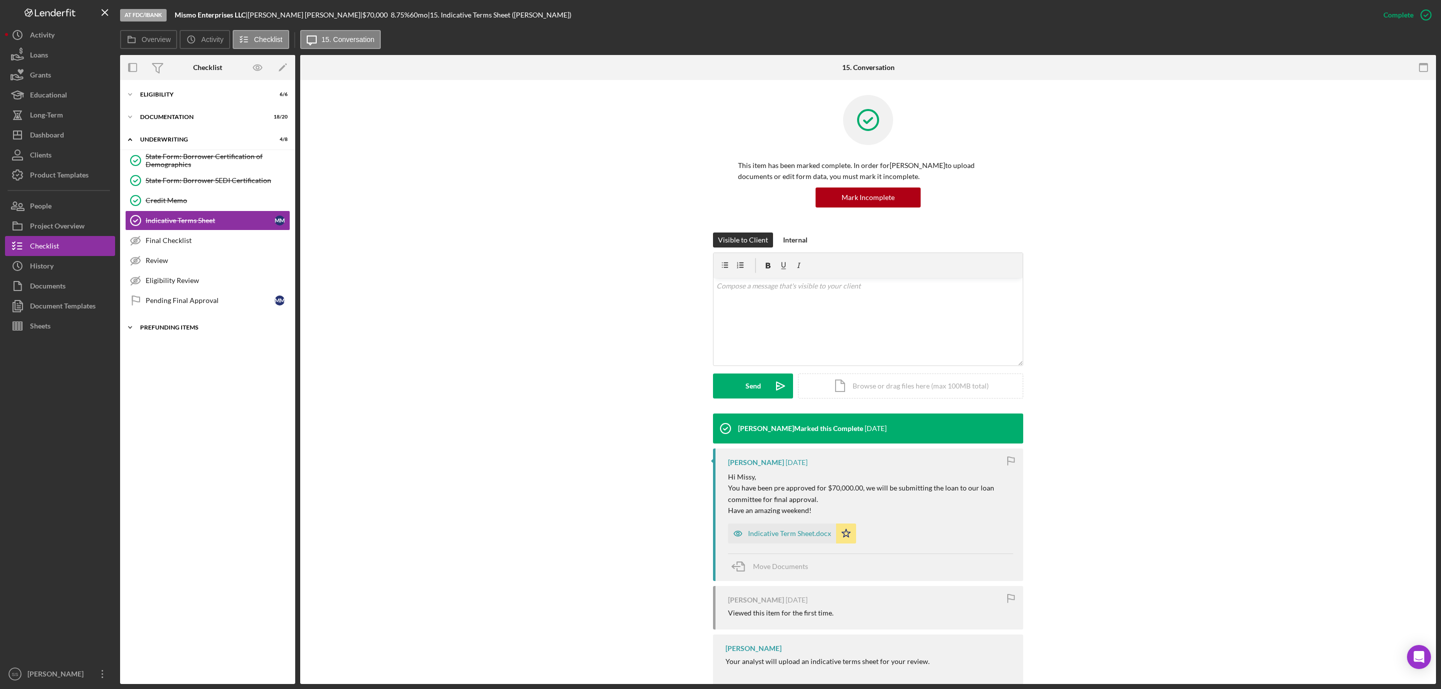
click at [166, 330] on div "Prefunding Items" at bounding box center [211, 328] width 143 height 6
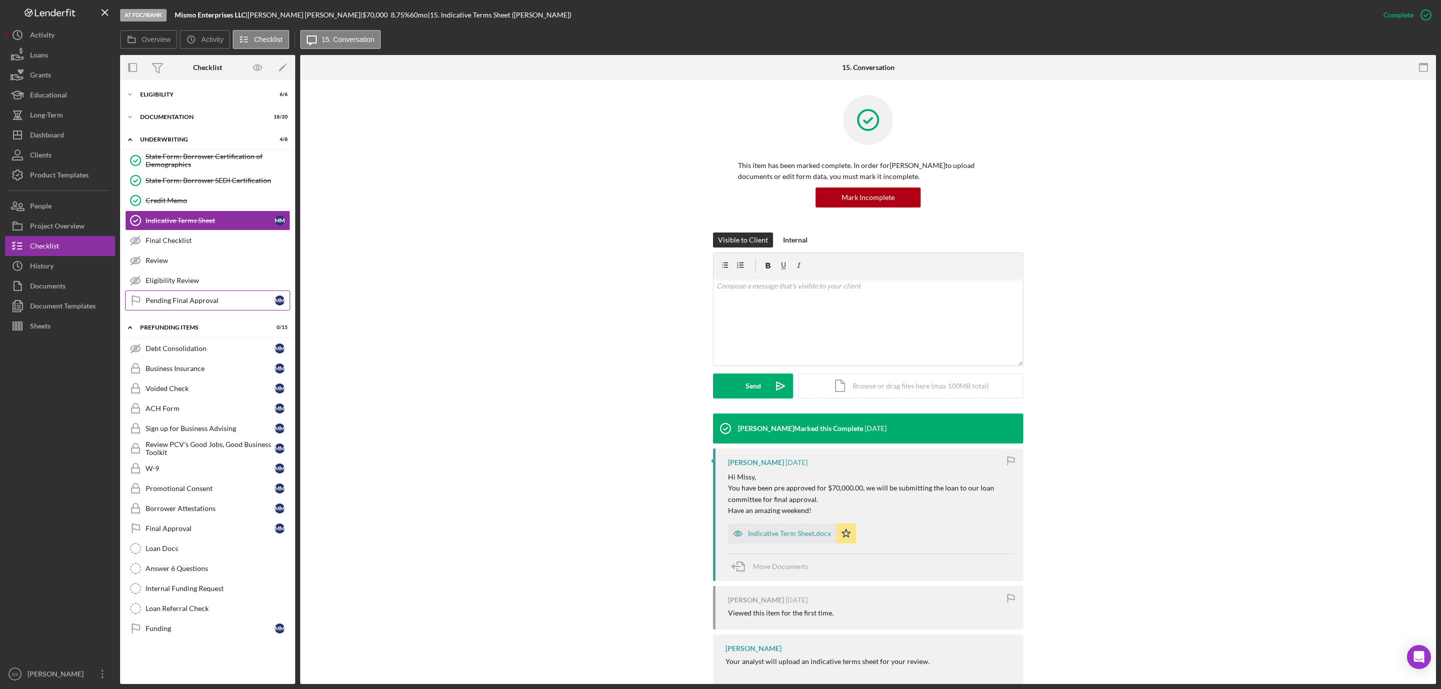
click at [176, 301] on div "Pending Final Approval" at bounding box center [210, 301] width 129 height 8
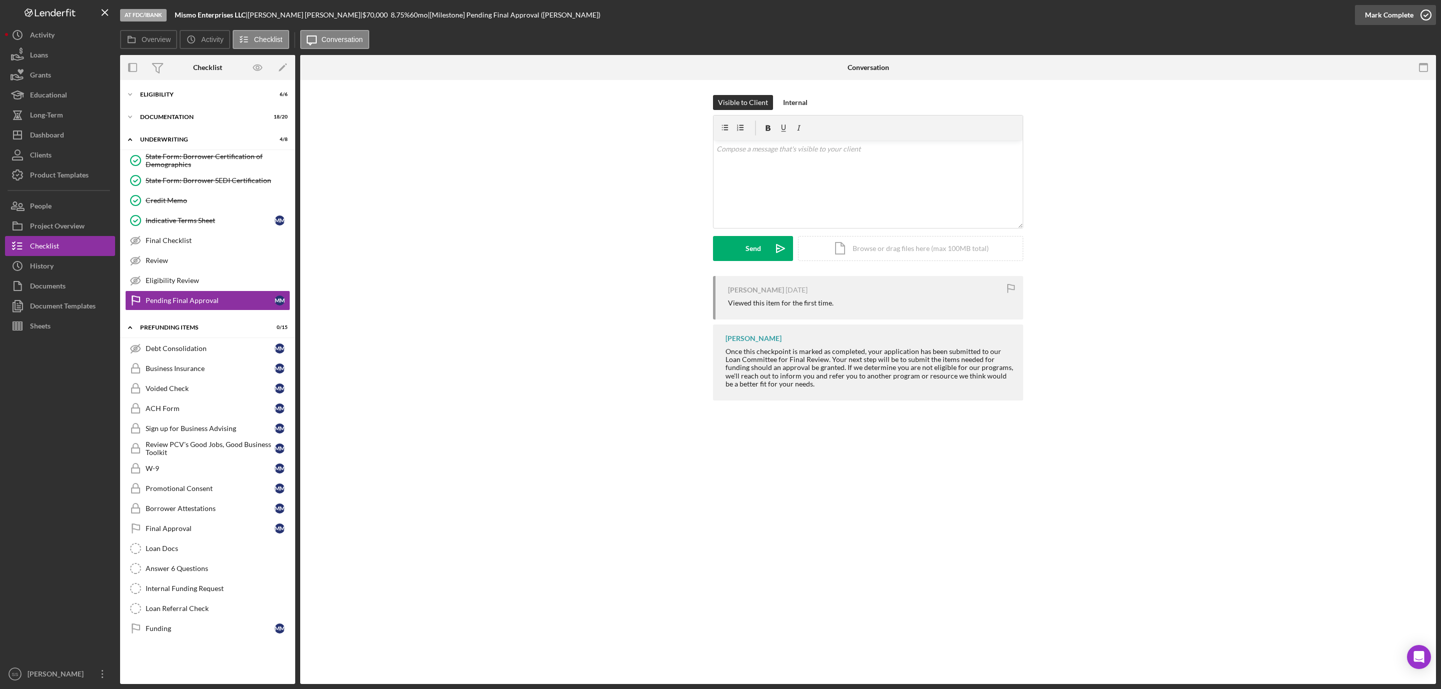
click at [1421, 15] on icon "button" at bounding box center [1425, 15] width 25 height 25
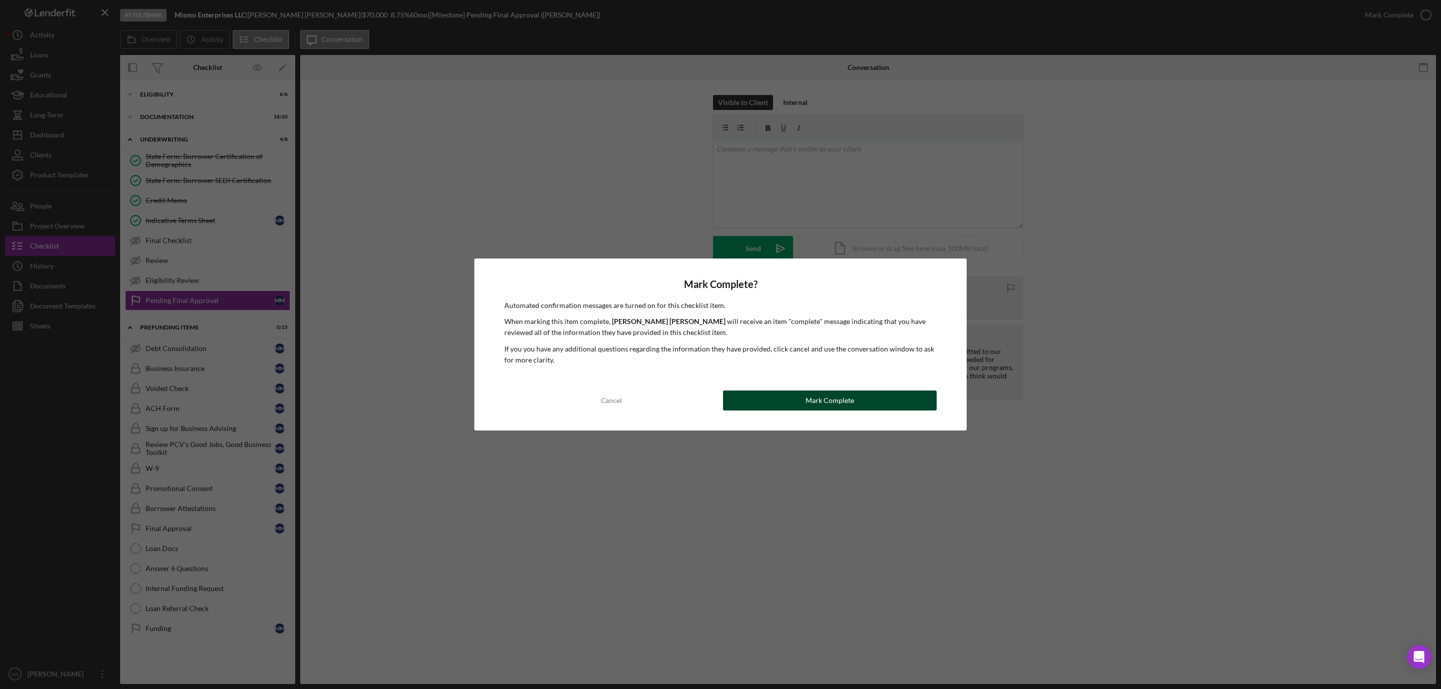
click at [797, 396] on button "Mark Complete" at bounding box center [830, 401] width 214 height 20
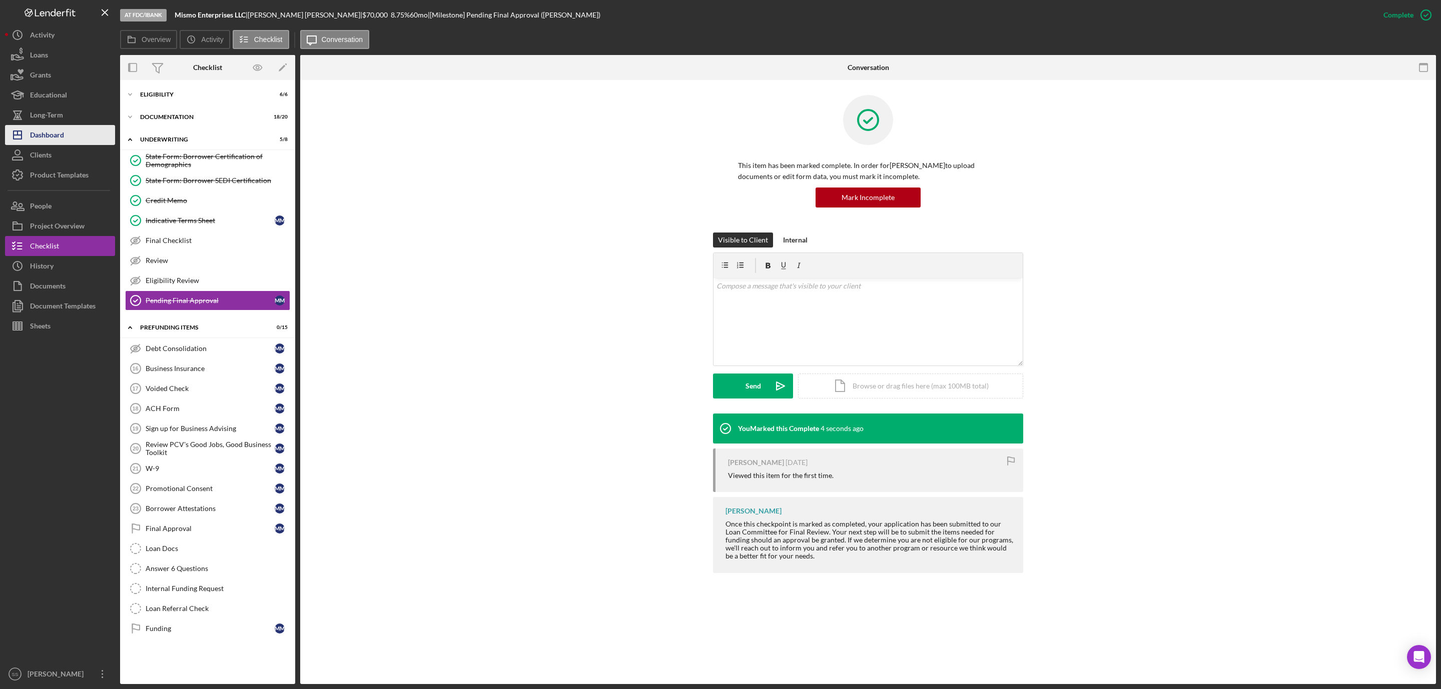
click at [57, 138] on div "Dashboard" at bounding box center [47, 136] width 34 height 23
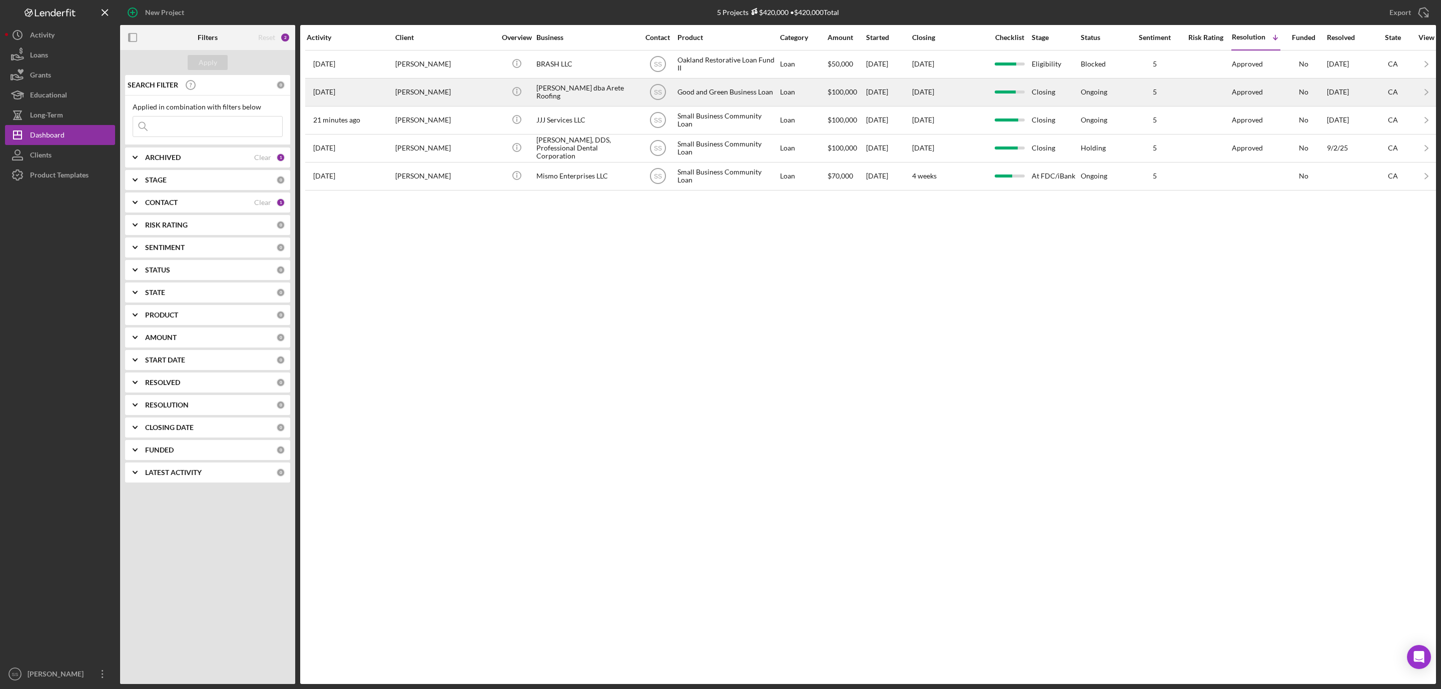
click at [568, 94] on div "[PERSON_NAME] dba Arete Roofing" at bounding box center [586, 92] width 100 height 27
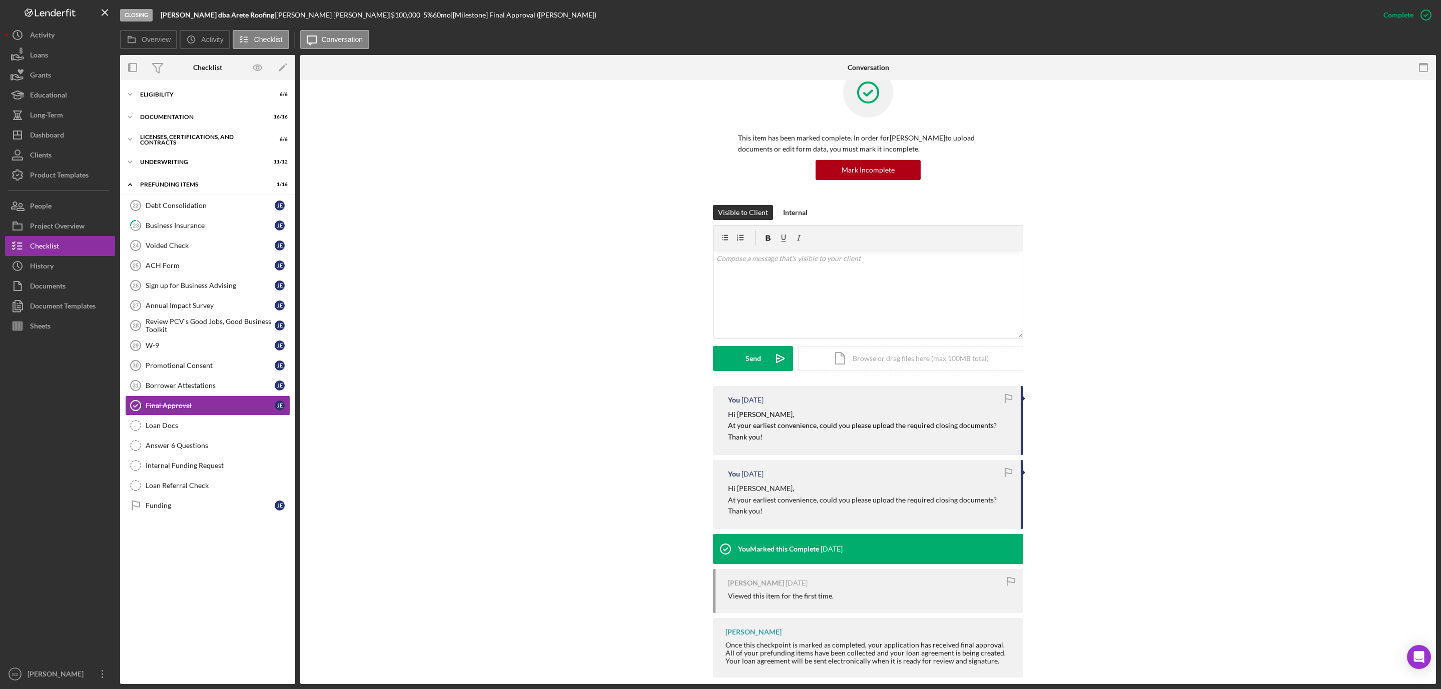
scroll to position [41, 0]
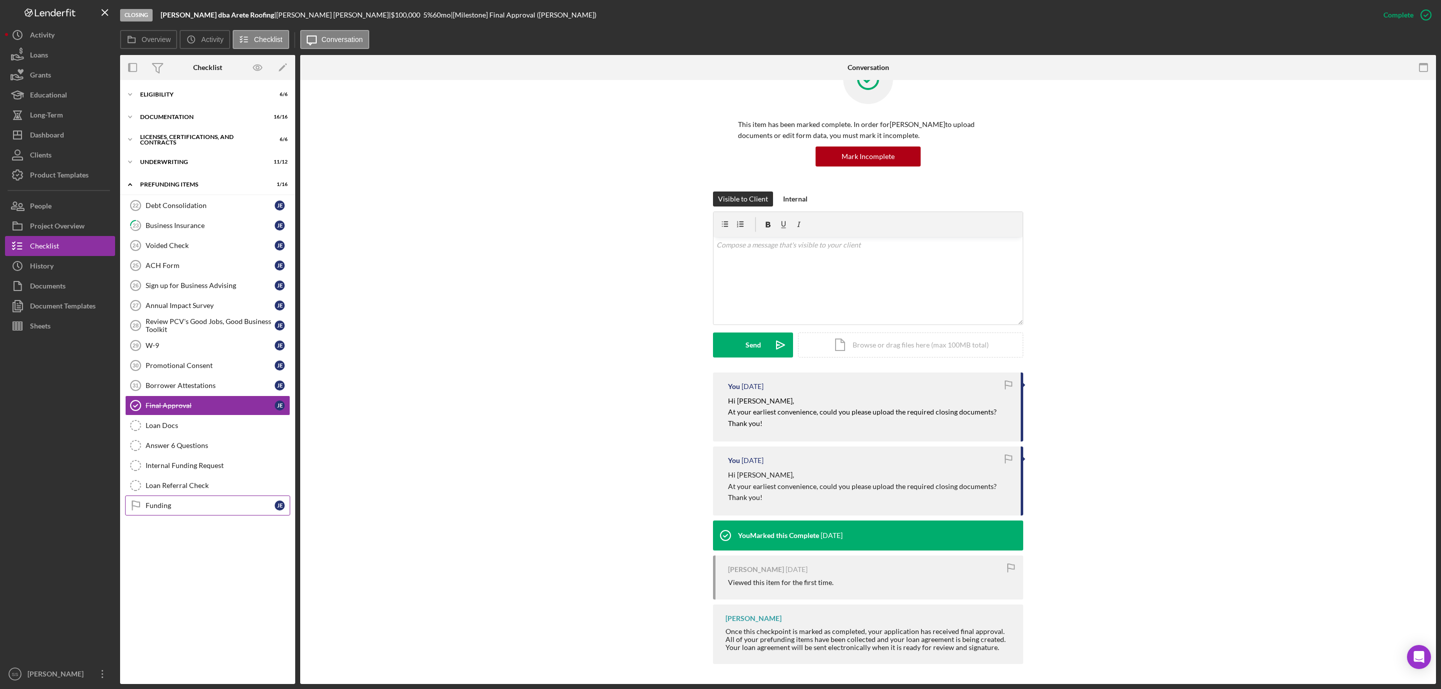
click at [176, 510] on div "Funding" at bounding box center [210, 506] width 129 height 8
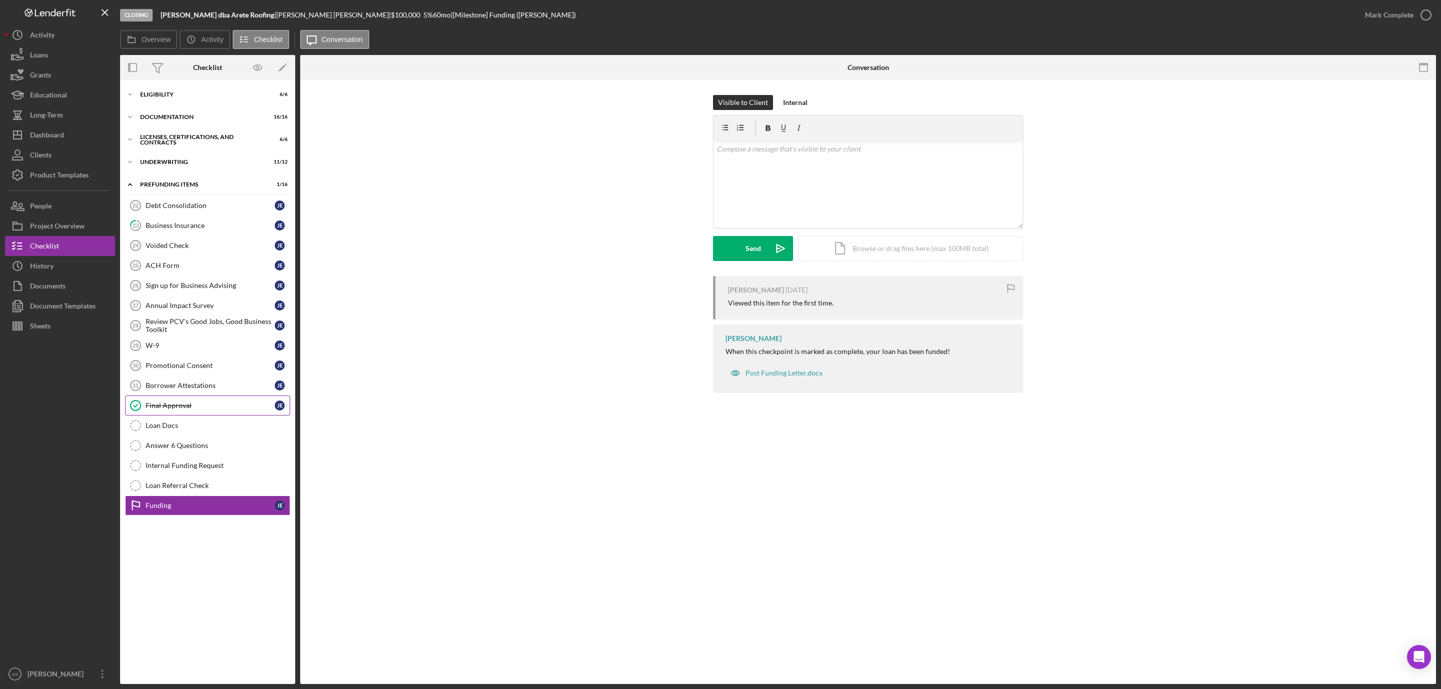
click at [203, 410] on div "Final Approval" at bounding box center [210, 406] width 129 height 8
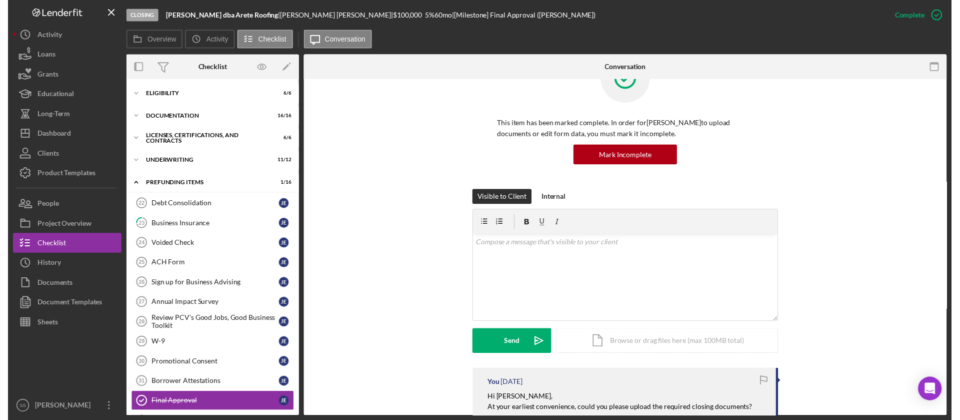
scroll to position [41, 0]
